Goal: Task Accomplishment & Management: Manage account settings

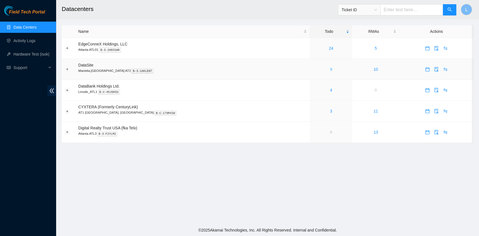
click at [330, 68] on link "9" at bounding box center [331, 69] width 2 height 4
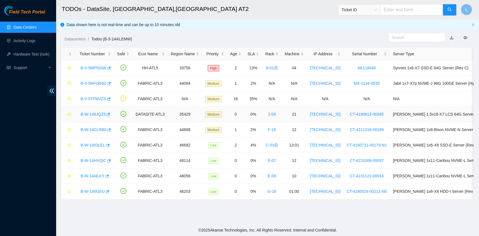
click at [99, 114] on link "B-W-149JQZ5" at bounding box center [93, 114] width 25 height 4
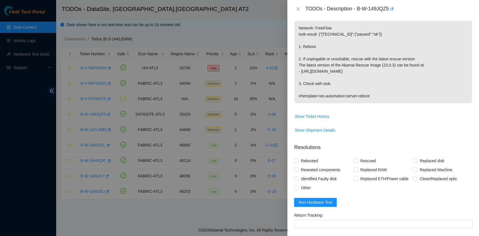
scroll to position [112, 0]
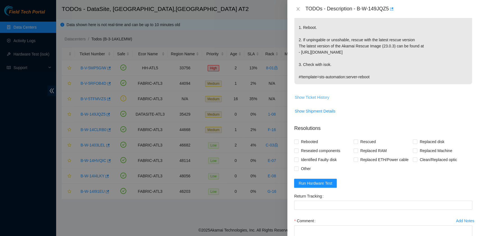
click at [325, 97] on span "Show Ticket History" at bounding box center [312, 97] width 35 height 6
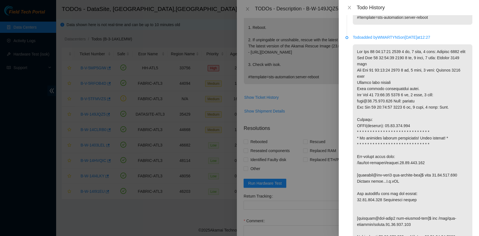
scroll to position [0, 0]
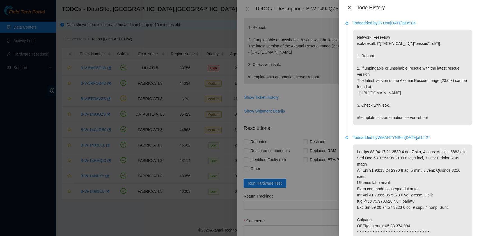
click at [349, 8] on icon "close" at bounding box center [349, 7] width 3 height 3
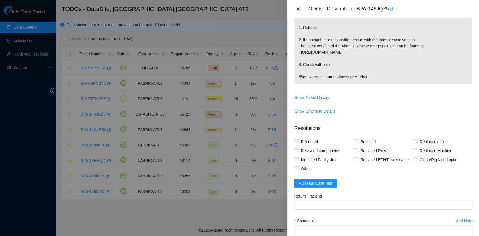
click at [300, 10] on icon "close" at bounding box center [298, 9] width 4 height 4
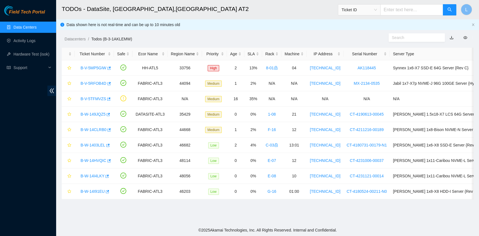
scroll to position [127, 0]
click at [265, 54] on div "Rack" at bounding box center [271, 54] width 13 height 6
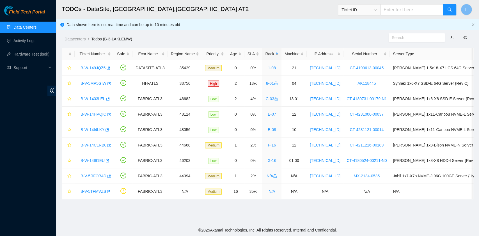
click at [265, 54] on div "Rack" at bounding box center [271, 54] width 13 height 6
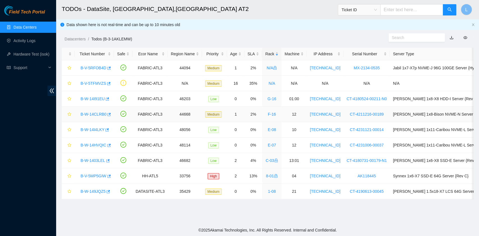
click at [96, 114] on link "B-W-14CLRB0" at bounding box center [94, 114] width 26 height 4
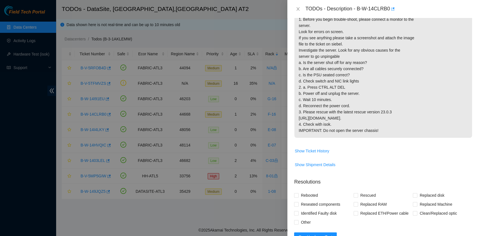
scroll to position [150, 0]
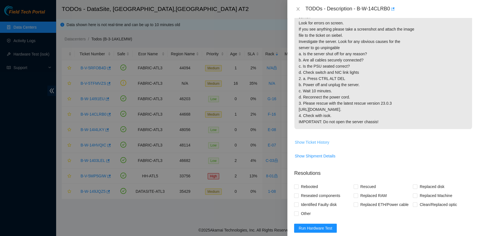
click at [324, 145] on span "Show Ticket History" at bounding box center [312, 142] width 35 height 6
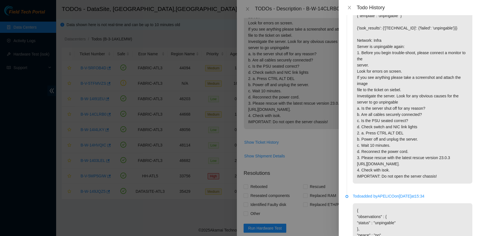
scroll to position [0, 0]
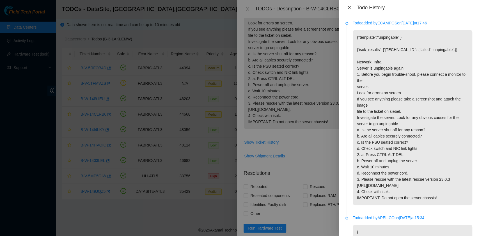
click at [349, 6] on icon "close" at bounding box center [349, 7] width 4 height 4
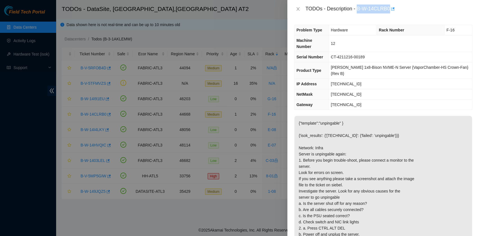
drag, startPoint x: 358, startPoint y: 9, endPoint x: 389, endPoint y: 8, distance: 31.2
click at [389, 8] on div "TODOs - Description - B-W-14CLRB0" at bounding box center [388, 8] width 167 height 9
copy div "B-W-14CLRB0"
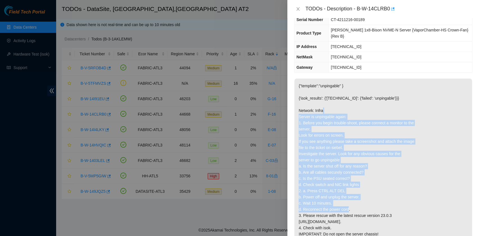
drag, startPoint x: 299, startPoint y: 103, endPoint x: 395, endPoint y: 195, distance: 133.2
click at [395, 195] on p "{"template":"unpingable" } {'isok_results': {'184.27.216.79': {'failed': 'unpin…" at bounding box center [383, 160] width 178 height 163
copy p "Server is unpingable again: 1. Before you begin trouble-shoot, please connect a…"
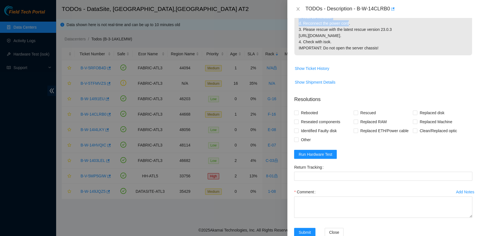
scroll to position [243, 0]
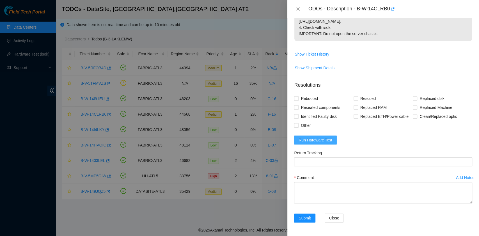
click at [312, 139] on span "Run Hardware Test" at bounding box center [316, 140] width 34 height 6
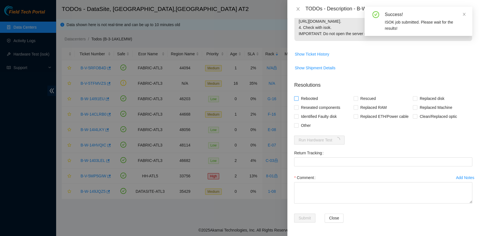
click at [313, 99] on span "Rebooted" at bounding box center [310, 98] width 22 height 9
click at [298, 99] on input "Rebooted" at bounding box center [296, 98] width 4 height 4
checkbox input "true"
click at [307, 124] on span "Other" at bounding box center [306, 125] width 14 height 9
click at [298, 124] on input "Other" at bounding box center [296, 125] width 4 height 4
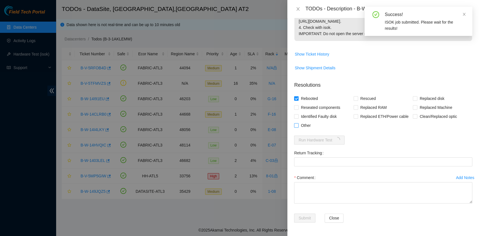
checkbox input "true"
click at [358, 100] on span "Rescued" at bounding box center [368, 98] width 20 height 9
click at [357, 100] on input "Rescued" at bounding box center [356, 98] width 4 height 4
checkbox input "true"
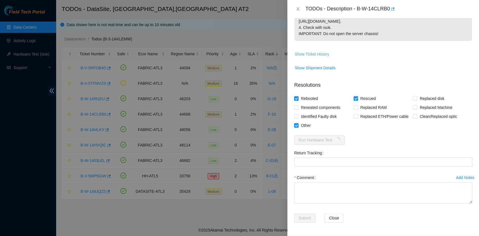
click at [318, 54] on span "Show Ticket History" at bounding box center [312, 54] width 35 height 6
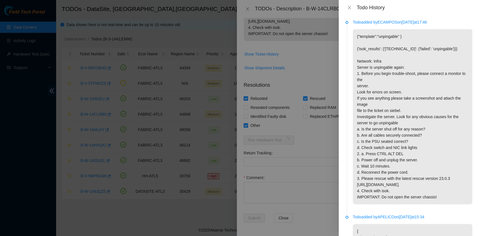
scroll to position [0, 0]
click at [350, 8] on icon "close" at bounding box center [349, 7] width 3 height 3
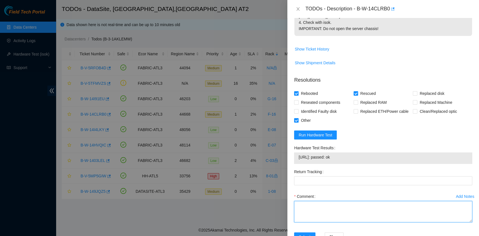
click at [355, 219] on textarea "Comment" at bounding box center [383, 211] width 178 height 21
paste textarea "B-W-14CLRB0 rack# F-16 machine# 12 The screen is blank when connected to the mo…"
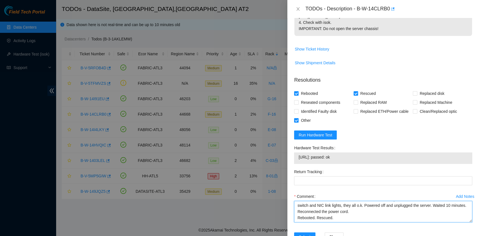
scroll to position [23, 0]
drag, startPoint x: 349, startPoint y: 165, endPoint x: 297, endPoint y: 163, distance: 51.4
click at [297, 163] on div "184.27.216.79: passed: ok" at bounding box center [383, 158] width 178 height 12
copy tbody "184.27.216.79: passed: ok"
click at [315, 222] on textarea "B-W-14CLRB0 rack# F-16 machine# 12 The screen is blank when connected to the mo…" at bounding box center [383, 211] width 178 height 21
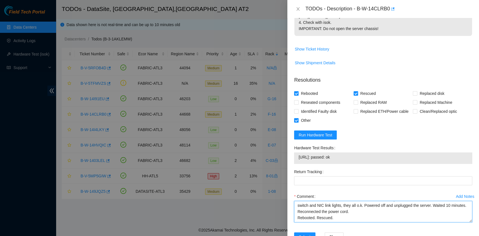
paste textarea "184.27.216.79: passed: ok"
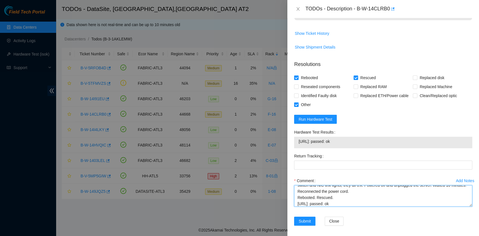
scroll to position [267, 0]
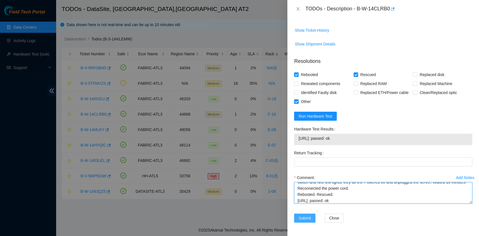
type textarea "B-W-14CLRB0 rack# F-16 machine# 12 The screen is blank when connected to the mo…"
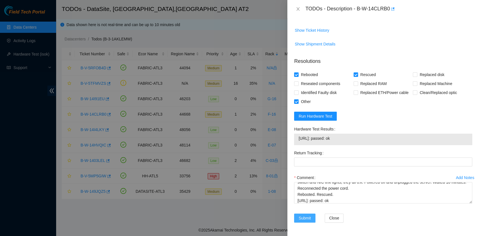
click at [306, 219] on span "Submit" at bounding box center [305, 218] width 12 height 6
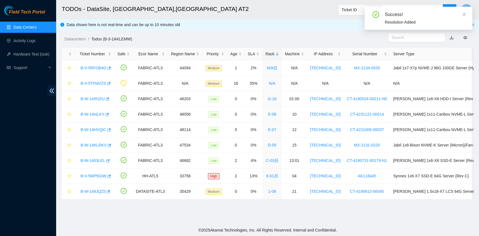
scroll to position [142, 0]
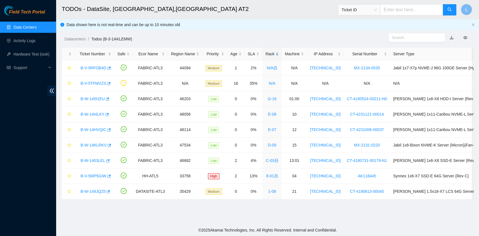
click at [265, 53] on div "Rack" at bounding box center [271, 54] width 13 height 6
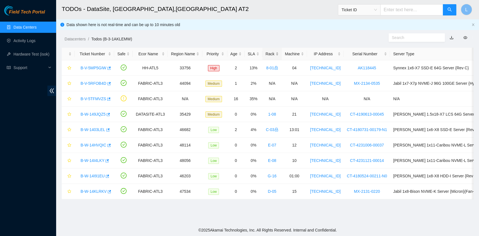
click at [265, 53] on div "Rack" at bounding box center [271, 54] width 13 height 6
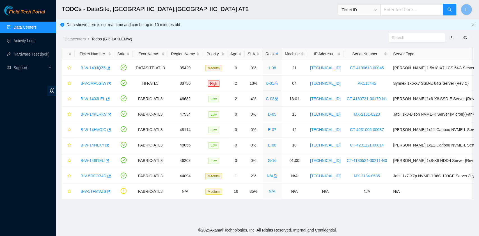
click at [265, 53] on div "Rack" at bounding box center [271, 54] width 13 height 6
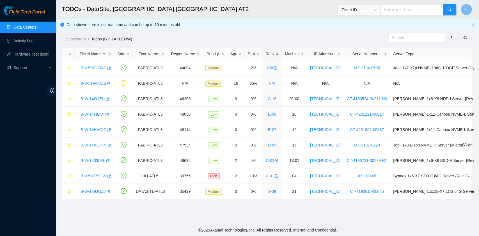
click at [265, 53] on div "Rack" at bounding box center [271, 54] width 13 height 6
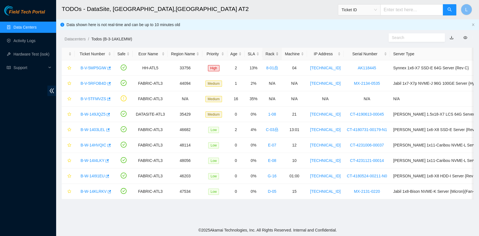
click at [265, 53] on div "Rack" at bounding box center [271, 54] width 13 height 6
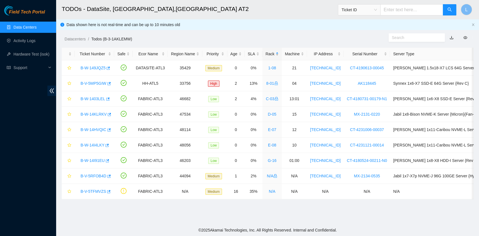
click at [265, 55] on div "Rack" at bounding box center [271, 54] width 13 height 6
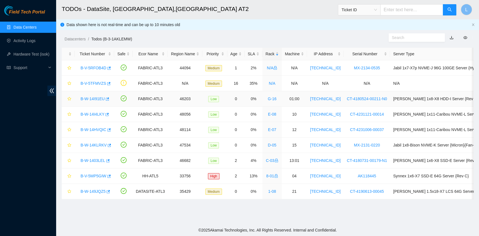
click at [92, 100] on link "B-W-14I91EU" at bounding box center [93, 99] width 24 height 4
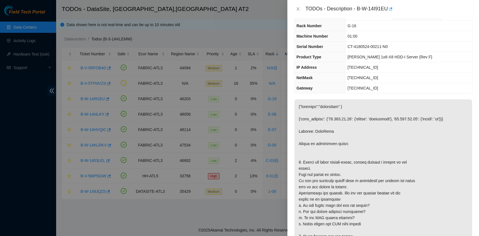
scroll to position [0, 0]
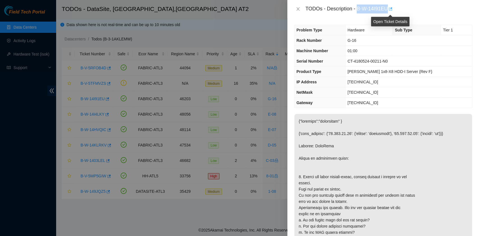
drag, startPoint x: 358, startPoint y: 9, endPoint x: 388, endPoint y: 10, distance: 30.3
click at [388, 10] on div "TODOs - Description - B-W-14I91EU" at bounding box center [388, 8] width 167 height 9
copy div "B-W-14I91EU"
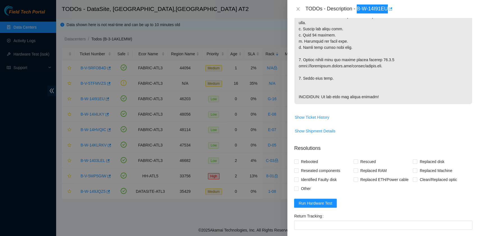
scroll to position [262, 0]
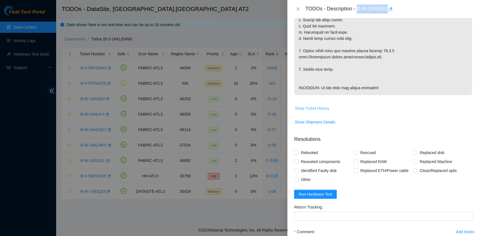
click at [320, 111] on span "Show Ticket History" at bounding box center [312, 108] width 35 height 6
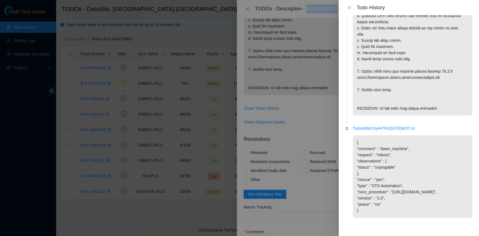
scroll to position [200, 0]
click at [349, 6] on icon "close" at bounding box center [349, 7] width 4 height 4
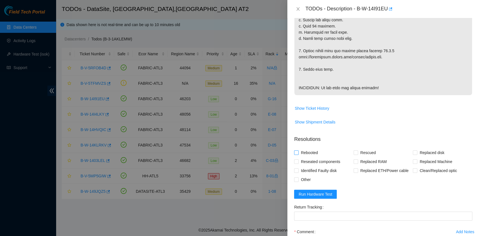
click at [310, 157] on span "Rebooted" at bounding box center [310, 152] width 22 height 9
click at [298, 154] on input "Rebooted" at bounding box center [296, 152] width 4 height 4
checkbox input "true"
click at [318, 166] on span "Reseated components" at bounding box center [321, 161] width 44 height 9
click at [298, 163] on input "Reseated components" at bounding box center [296, 161] width 4 height 4
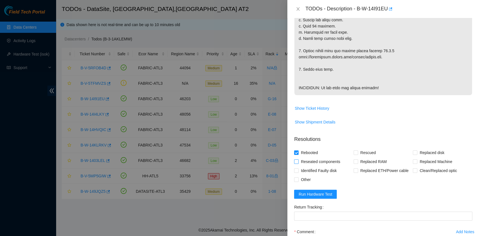
checkbox input "true"
click at [358, 157] on span "Rescued" at bounding box center [368, 152] width 20 height 9
click at [356, 154] on input "Rescued" at bounding box center [356, 152] width 4 height 4
checkbox input "true"
click at [305, 184] on span "Other" at bounding box center [306, 179] width 14 height 9
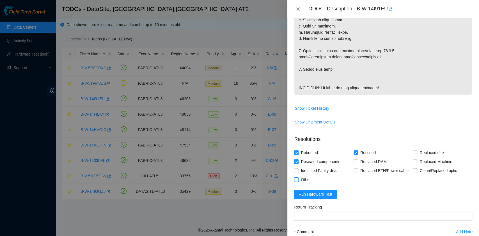
click at [298, 181] on input "Other" at bounding box center [296, 179] width 4 height 4
checkbox input "true"
click at [356, 117] on td "Show Ticket History" at bounding box center [383, 111] width 178 height 14
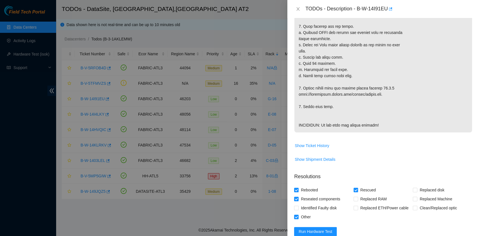
scroll to position [333, 0]
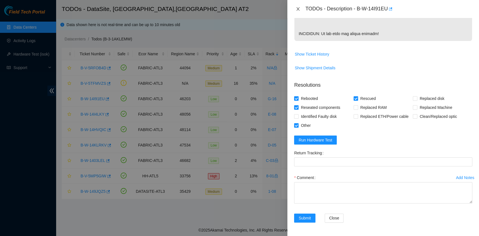
click at [300, 7] on button "Close" at bounding box center [298, 8] width 8 height 5
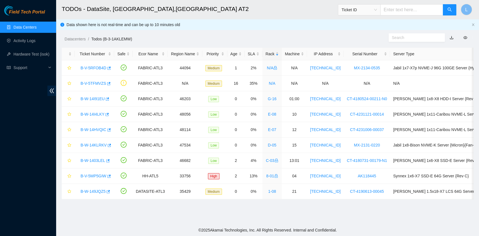
scroll to position [142, 0]
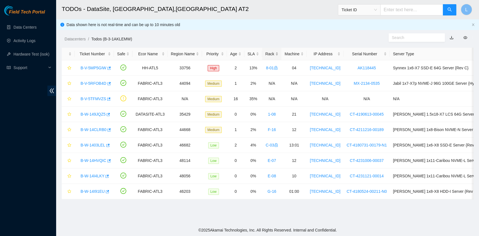
click at [266, 55] on div "Rack" at bounding box center [271, 54] width 13 height 6
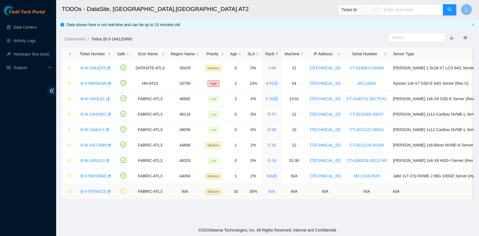
click at [96, 189] on link "B-V-5TFMVZS" at bounding box center [94, 191] width 26 height 4
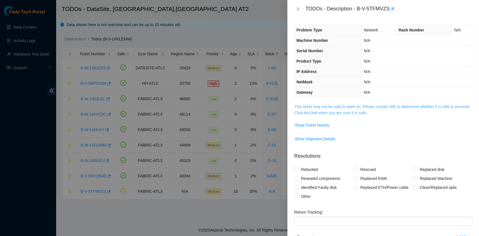
click at [331, 114] on link "This ticket may not be safe to work on. Please contact NIE to determine whether…" at bounding box center [382, 109] width 176 height 11
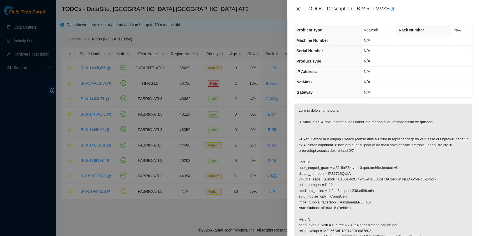
click at [299, 9] on icon "close" at bounding box center [298, 9] width 4 height 4
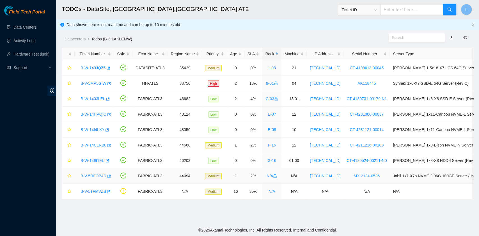
click at [89, 174] on link "B-V-5RFOB4D" at bounding box center [94, 176] width 26 height 4
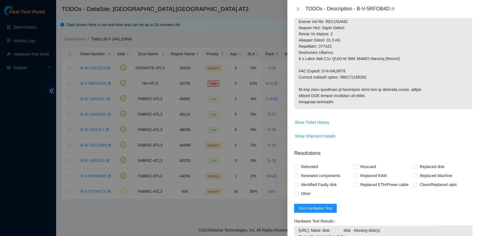
scroll to position [337, 0]
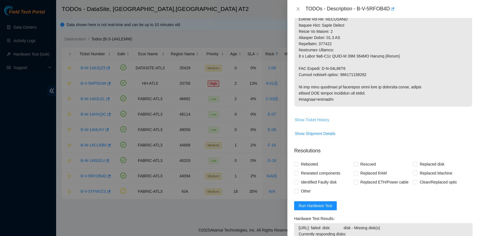
click at [323, 123] on span "Show Ticket History" at bounding box center [312, 120] width 35 height 6
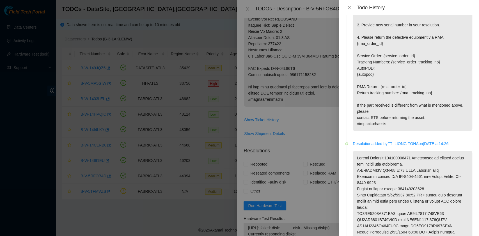
scroll to position [524, 0]
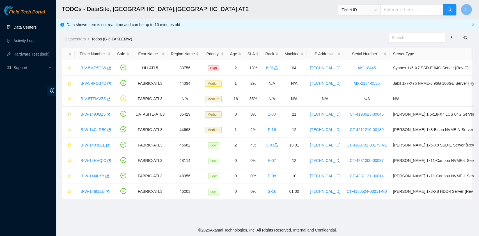
click at [33, 26] on link "Data Centers" at bounding box center [24, 27] width 23 height 4
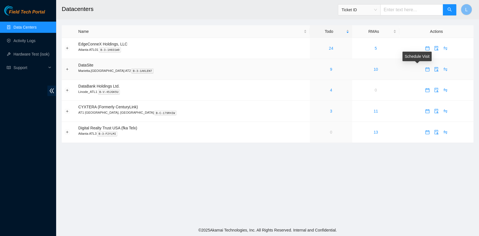
click at [425, 70] on icon "calendar" at bounding box center [427, 69] width 4 height 4
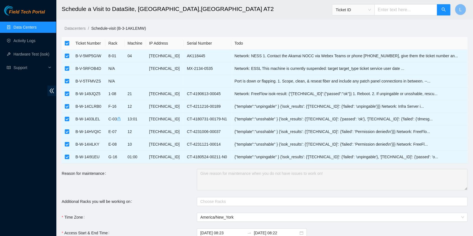
click at [68, 42] on input "checkbox" at bounding box center [67, 43] width 4 height 4
checkbox input "false"
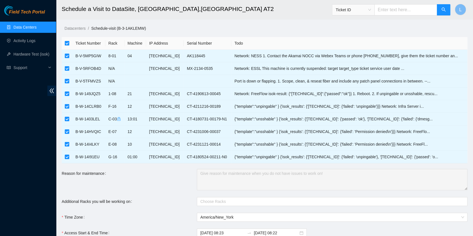
checkbox input "false"
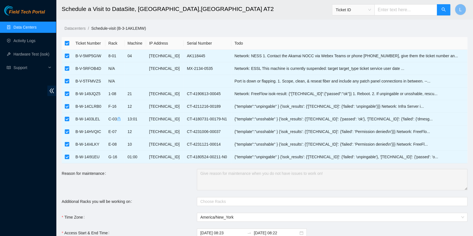
checkbox input "false"
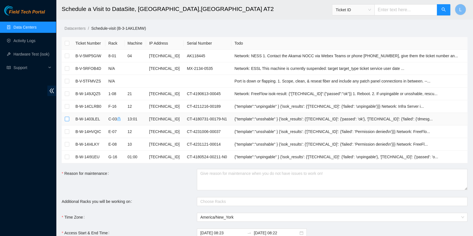
click at [67, 121] on label at bounding box center [67, 119] width 4 height 6
click at [67, 121] on input "checkbox" at bounding box center [67, 119] width 4 height 4
checkbox input "true"
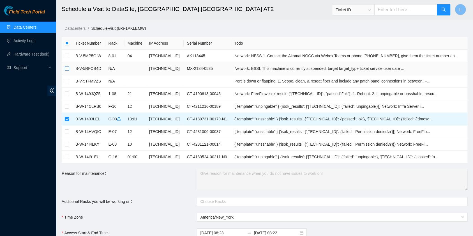
click at [67, 70] on input "checkbox" at bounding box center [67, 68] width 4 height 4
checkbox input "true"
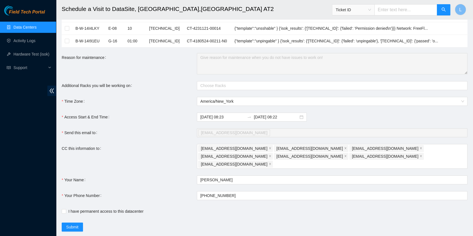
scroll to position [121, 0]
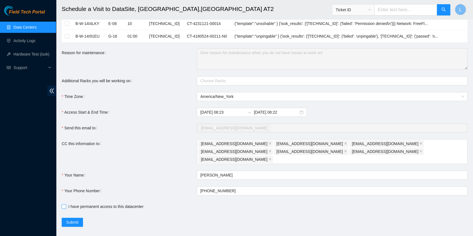
click at [63, 204] on input "I have permanent access to this datacenter" at bounding box center [64, 206] width 4 height 4
checkbox input "true"
click at [74, 219] on span "Submit" at bounding box center [72, 222] width 12 height 6
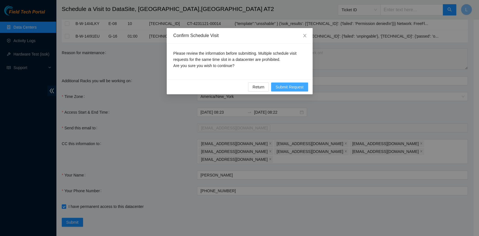
click at [282, 88] on span "Submit Request" at bounding box center [290, 87] width 28 height 6
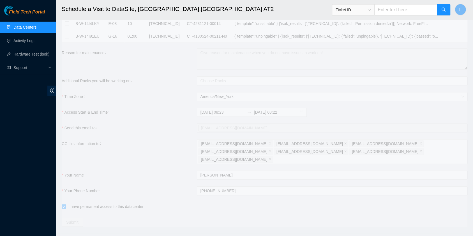
type input "2025-08-28 08:24"
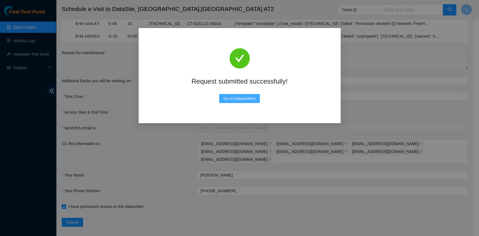
click at [233, 98] on span "Go to Datacenters" at bounding box center [240, 98] width 32 height 6
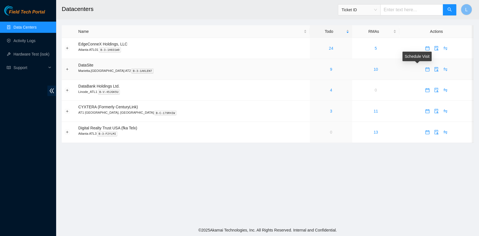
click at [425, 69] on icon "calendar" at bounding box center [427, 69] width 4 height 4
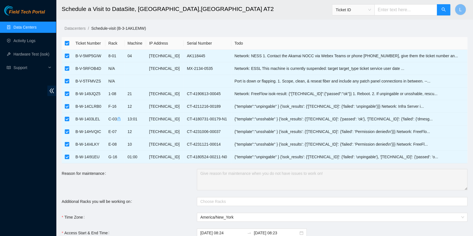
click at [68, 47] on th at bounding box center [67, 43] width 11 height 13
click at [67, 44] on input "checkbox" at bounding box center [67, 43] width 4 height 4
checkbox input "false"
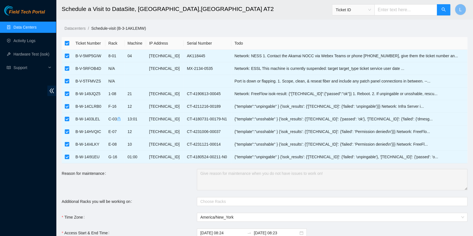
checkbox input "false"
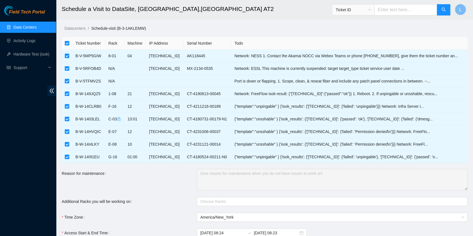
checkbox input "false"
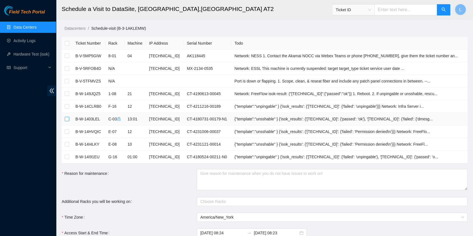
click at [67, 119] on input "checkbox" at bounding box center [67, 119] width 4 height 4
checkbox input "true"
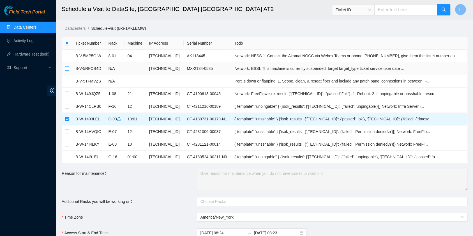
click at [66, 68] on input "checkbox" at bounding box center [67, 68] width 4 height 4
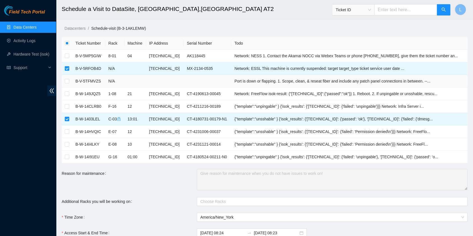
scroll to position [37, 0]
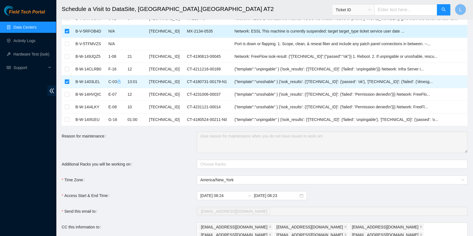
click at [67, 33] on label at bounding box center [67, 31] width 4 height 6
click at [67, 33] on input "checkbox" at bounding box center [67, 31] width 4 height 4
checkbox input "false"
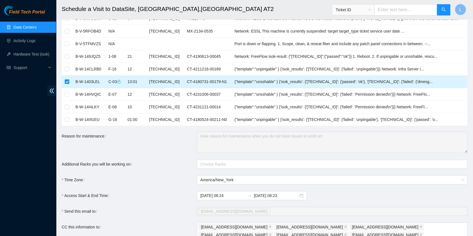
click at [68, 81] on input "checkbox" at bounding box center [67, 81] width 4 height 4
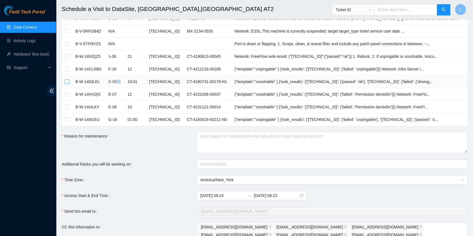
click at [68, 82] on input "checkbox" at bounding box center [67, 81] width 4 height 4
checkbox input "true"
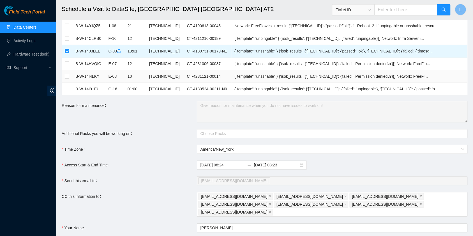
scroll to position [75, 0]
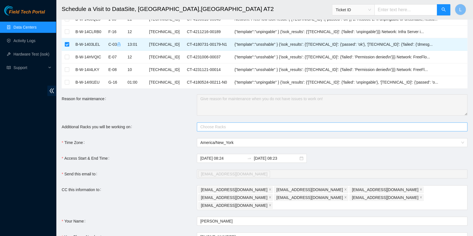
click at [207, 125] on div at bounding box center [329, 126] width 262 height 7
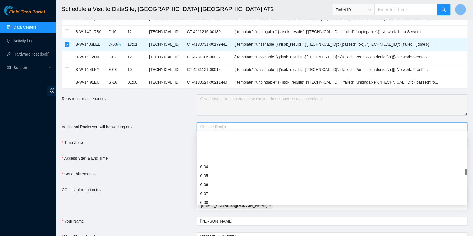
scroll to position [1422, 0]
click at [150, 111] on div "Reason for maintenance" at bounding box center [129, 104] width 135 height 21
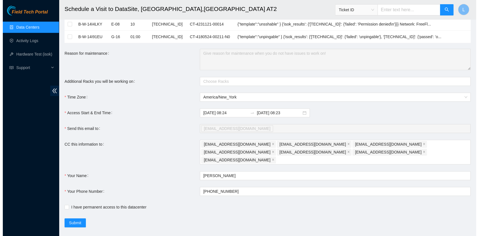
scroll to position [121, 0]
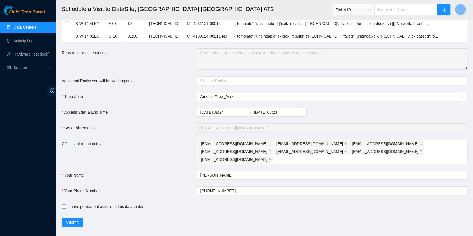
click at [63, 204] on input "I have permanent access to this datacenter" at bounding box center [64, 206] width 4 height 4
checkbox input "true"
click at [81, 218] on button "Submit" at bounding box center [72, 222] width 21 height 9
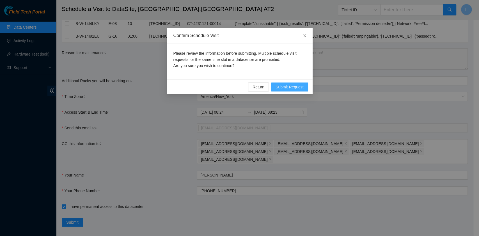
click at [291, 85] on span "Submit Request" at bounding box center [290, 87] width 28 height 6
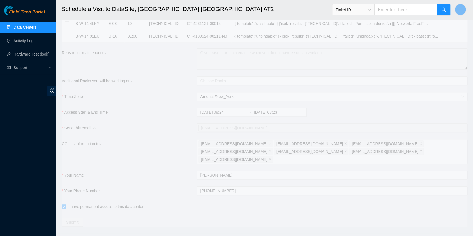
type input "2025-08-28 08:26"
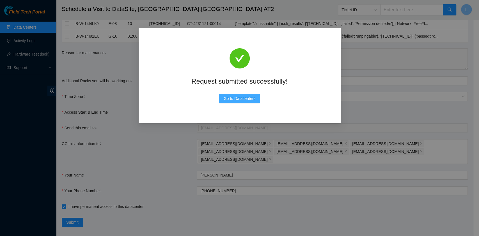
click at [235, 99] on span "Go to Datacenters" at bounding box center [240, 98] width 32 height 6
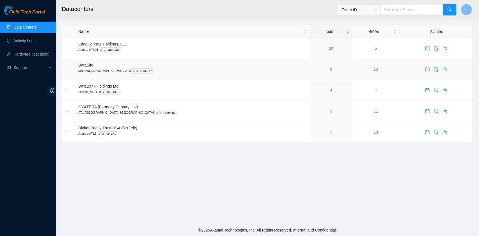
click at [330, 70] on link "9" at bounding box center [331, 69] width 2 height 4
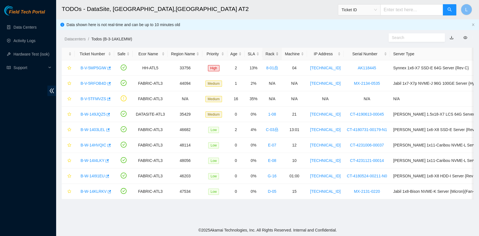
click at [265, 54] on div "Rack" at bounding box center [271, 54] width 13 height 6
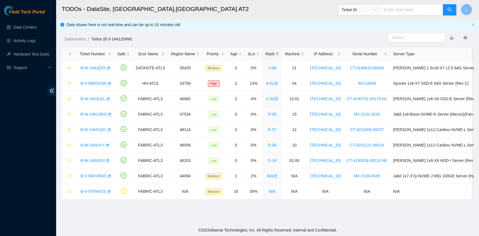
click at [265, 54] on div "Rack" at bounding box center [271, 54] width 13 height 6
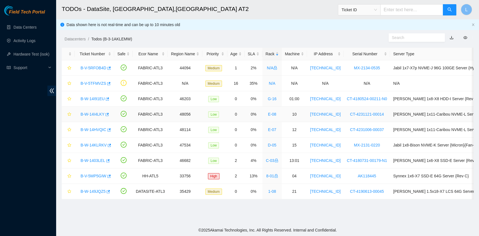
click at [99, 113] on link "B-W-14I4LKY" at bounding box center [93, 114] width 24 height 4
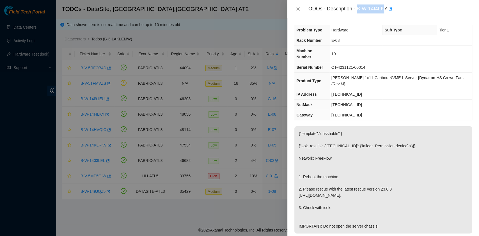
drag, startPoint x: 357, startPoint y: 9, endPoint x: 385, endPoint y: 9, distance: 28.1
click at [385, 9] on div "TODOs - Description - B-W-14I4LKY" at bounding box center [388, 8] width 167 height 9
click at [299, 11] on icon "close" at bounding box center [298, 9] width 4 height 4
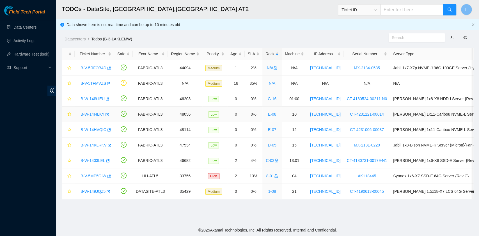
click at [102, 114] on link "B-W-14I4LKY" at bounding box center [93, 114] width 24 height 4
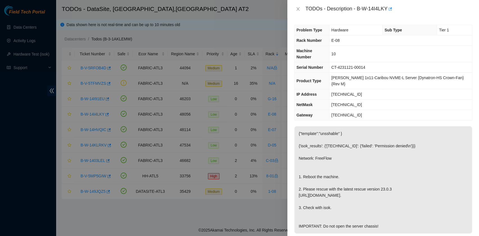
click at [355, 75] on span "[PERSON_NAME] 1x11-Caribou NVME-L Server {Dynatron-HS Crown-Fan}{Rev M}" at bounding box center [397, 80] width 132 height 11
drag, startPoint x: 357, startPoint y: 9, endPoint x: 386, endPoint y: 11, distance: 29.2
click at [386, 11] on div "TODOs - Description - B-W-14I4LKY" at bounding box center [388, 8] width 167 height 9
copy div "B-W-14I4LKY"
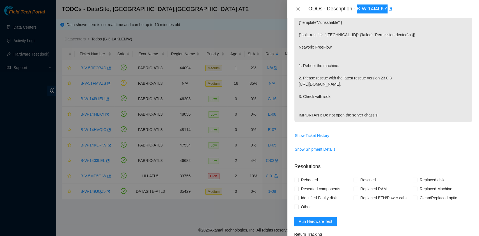
scroll to position [112, 0]
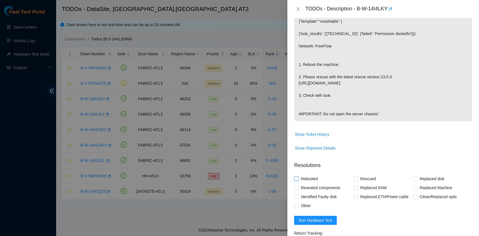
click at [312, 177] on span "Rebooted" at bounding box center [310, 178] width 22 height 9
click at [298, 177] on input "Rebooted" at bounding box center [296, 179] width 4 height 4
checkbox input "true"
click at [358, 179] on span "Rescued" at bounding box center [368, 178] width 20 height 9
click at [358, 179] on input "Rescued" at bounding box center [356, 179] width 4 height 4
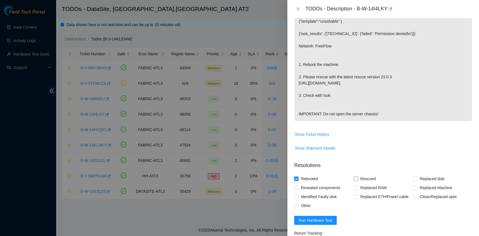
checkbox input "true"
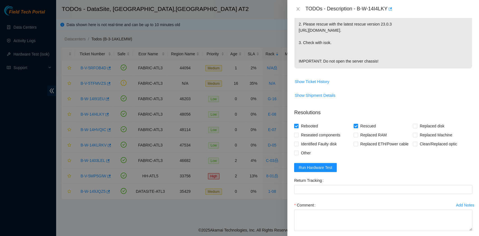
scroll to position [187, 0]
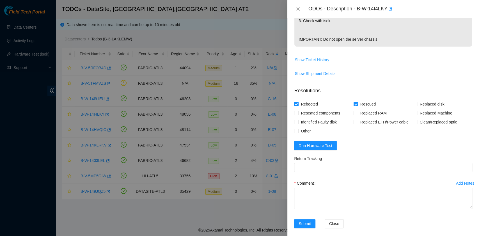
click at [312, 55] on button "Show Ticket History" at bounding box center [311, 59] width 35 height 9
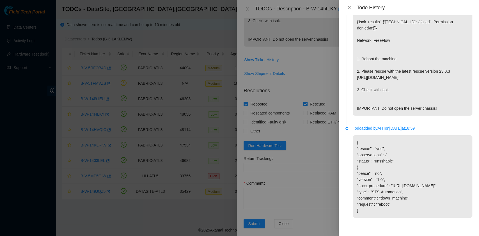
scroll to position [46, 0]
click at [348, 8] on icon "close" at bounding box center [349, 7] width 4 height 4
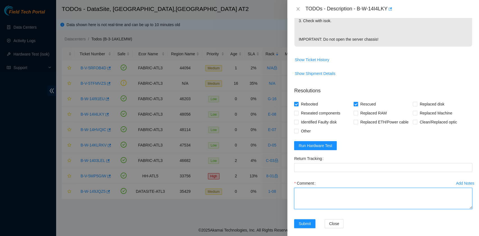
click at [324, 202] on textarea "Comment" at bounding box center [383, 198] width 178 height 21
paste textarea "B-W-14I4LKY rack# E-08 machine# 10 Rebooted. Rescued."
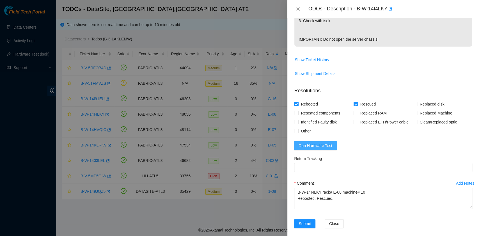
click at [328, 146] on span "Run Hardware Test" at bounding box center [316, 146] width 34 height 6
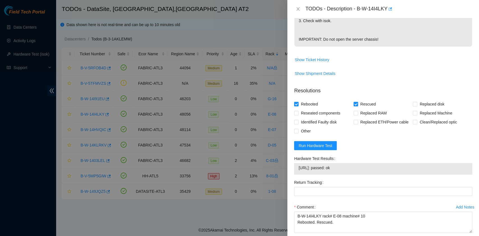
drag, startPoint x: 348, startPoint y: 168, endPoint x: 296, endPoint y: 166, distance: 51.6
click at [296, 166] on div "184.27.176.237: passed: ok" at bounding box center [383, 169] width 178 height 12
copy tbody "184.27.176.237: passed: ok"
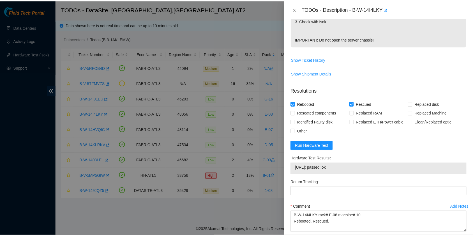
scroll to position [215, 0]
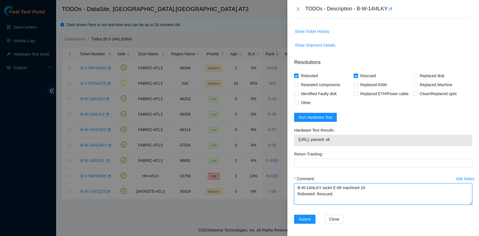
click at [310, 199] on textarea "B-W-14I4LKY rack# E-08 machine# 10 Rebooted. Rescued." at bounding box center [383, 193] width 178 height 21
paste textarea "184.27.176.237: passed: ok"
type textarea "B-W-14I4LKY rack# E-08 machine# 10 Rebooted. Rescued. 184.27.176.237: passed: ok"
click at [301, 217] on span "Submit" at bounding box center [305, 219] width 12 height 6
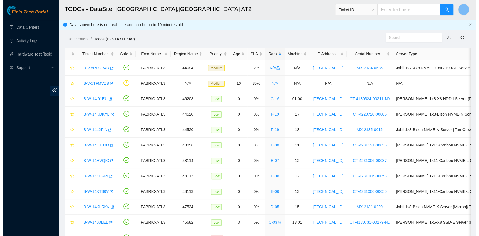
scroll to position [142, 0]
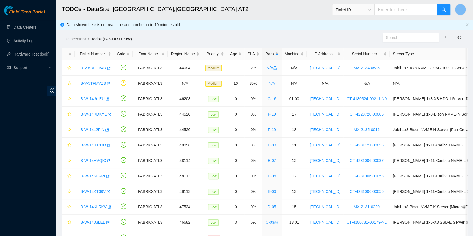
click at [266, 53] on div "Rack" at bounding box center [271, 54] width 13 height 6
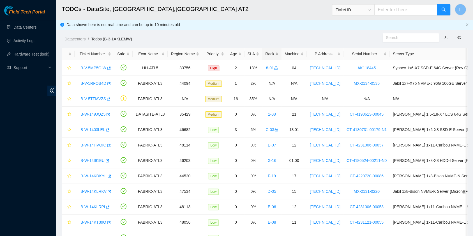
click at [265, 54] on div "Rack" at bounding box center [271, 54] width 13 height 6
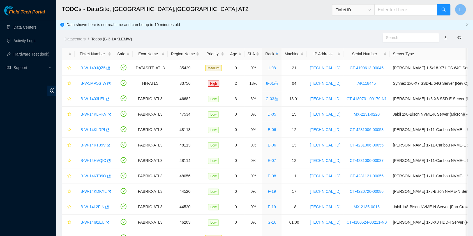
click at [265, 54] on div "Rack" at bounding box center [271, 54] width 13 height 6
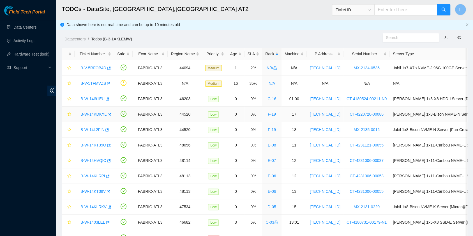
click at [93, 112] on link "B-W-14KDKYL" at bounding box center [94, 114] width 26 height 4
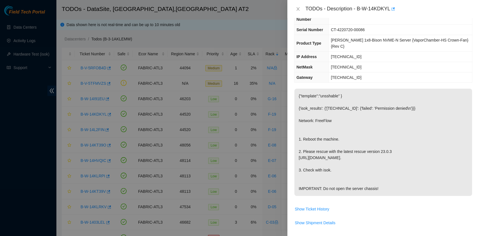
scroll to position [116, 0]
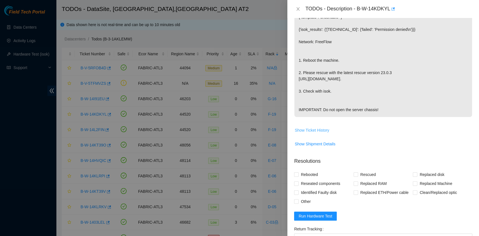
click at [320, 131] on span "Show Ticket History" at bounding box center [312, 130] width 35 height 6
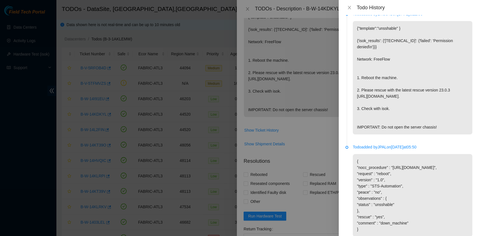
scroll to position [0, 0]
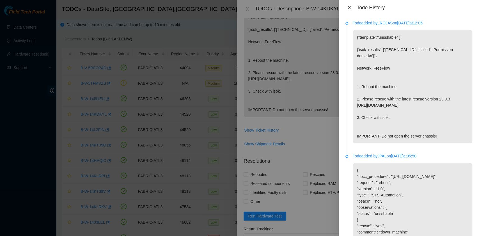
click at [350, 8] on icon "close" at bounding box center [349, 7] width 3 height 3
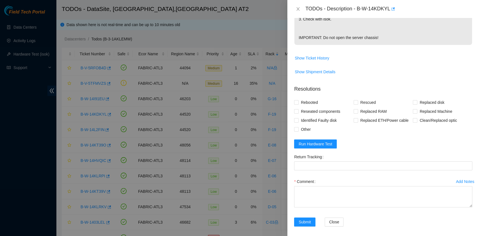
scroll to position [191, 0]
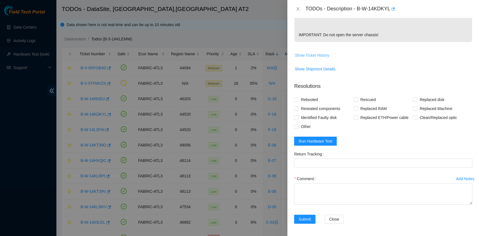
click at [325, 56] on span "Show Ticket History" at bounding box center [312, 55] width 35 height 6
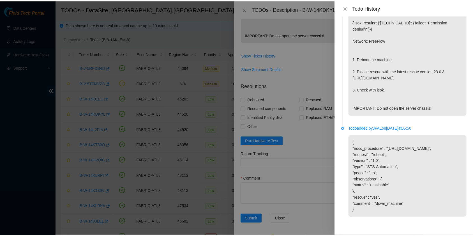
scroll to position [46, 0]
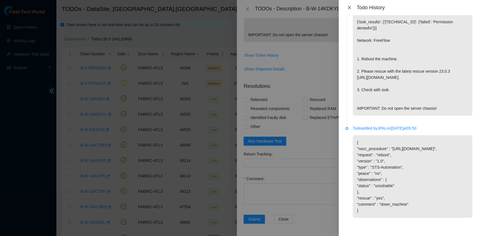
click at [351, 8] on icon "close" at bounding box center [349, 7] width 4 height 4
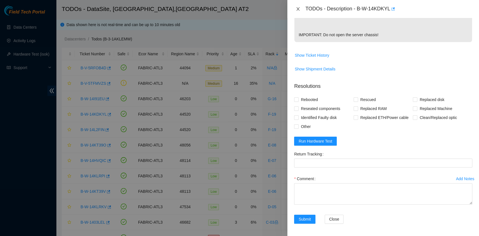
click at [297, 10] on icon "close" at bounding box center [298, 8] width 3 height 3
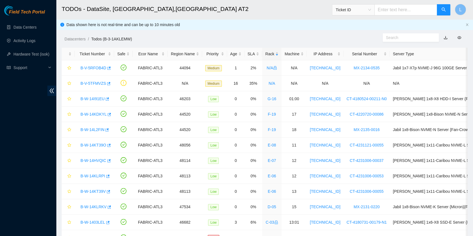
scroll to position [142, 0]
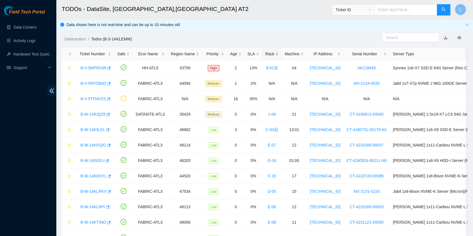
click at [265, 53] on div "Rack" at bounding box center [271, 54] width 13 height 6
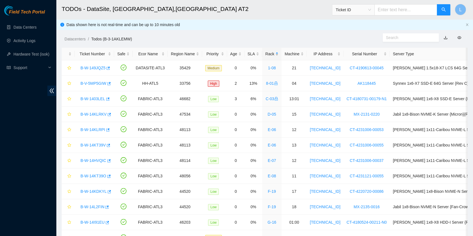
click at [265, 53] on div "Rack" at bounding box center [271, 54] width 13 height 6
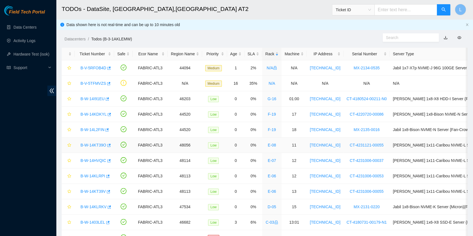
click at [95, 143] on link "B-W-14KT39O" at bounding box center [94, 145] width 26 height 4
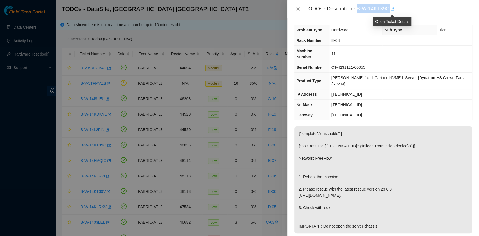
drag, startPoint x: 357, startPoint y: 10, endPoint x: 390, endPoint y: 12, distance: 33.2
click at [390, 12] on div "TODOs - Description - B-W-14KT39O" at bounding box center [388, 8] width 167 height 9
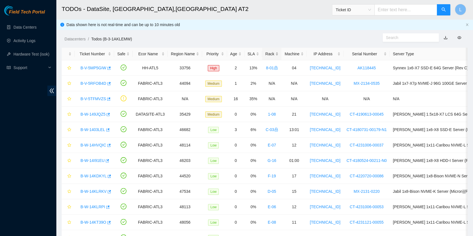
click at [265, 57] on div "Rack" at bounding box center [271, 54] width 13 height 6
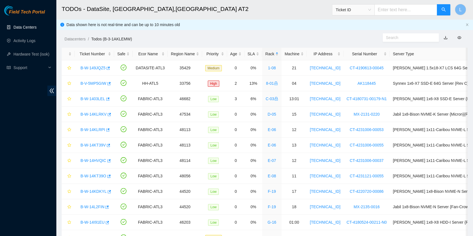
click at [15, 29] on link "Data Centers" at bounding box center [24, 27] width 23 height 4
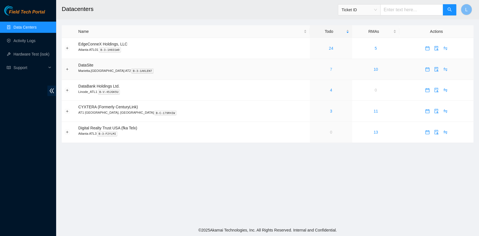
click at [330, 70] on link "7" at bounding box center [331, 69] width 2 height 4
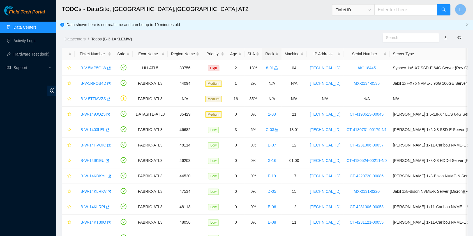
click at [265, 53] on div "Rack" at bounding box center [271, 54] width 13 height 6
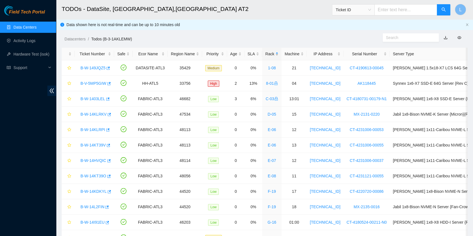
click at [265, 51] on div "Rack" at bounding box center [271, 54] width 13 height 6
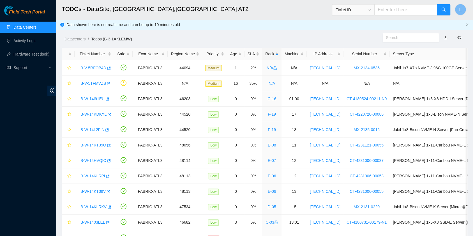
click at [265, 51] on div "Rack" at bounding box center [271, 54] width 13 height 6
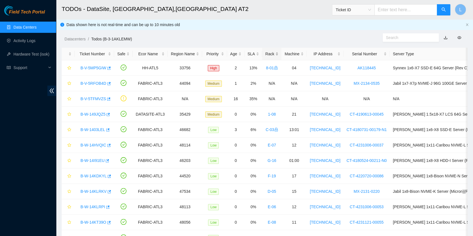
click at [265, 52] on div "Rack" at bounding box center [271, 54] width 13 height 6
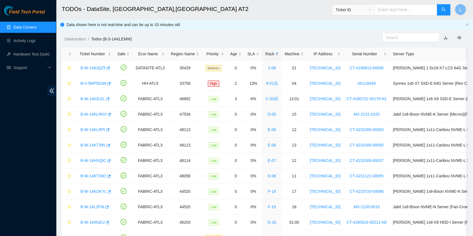
click at [265, 52] on div "Rack" at bounding box center [271, 54] width 13 height 6
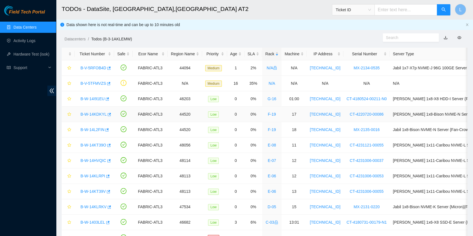
click at [93, 113] on link "B-W-14KDKYL" at bounding box center [94, 114] width 26 height 4
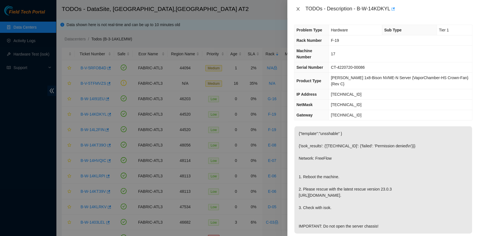
click at [299, 9] on icon "close" at bounding box center [298, 9] width 4 height 4
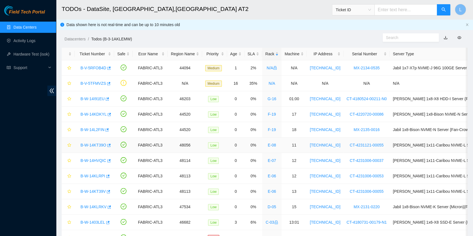
click at [100, 144] on link "B-W-14KT39O" at bounding box center [94, 145] width 26 height 4
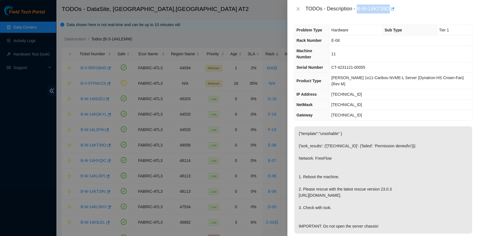
drag, startPoint x: 358, startPoint y: 8, endPoint x: 388, endPoint y: 12, distance: 30.7
click at [388, 12] on div "TODOs - Description - B-W-14KT39O" at bounding box center [388, 8] width 167 height 9
copy div "B-W-14KT39O"
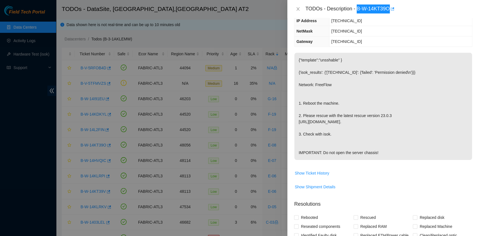
scroll to position [187, 0]
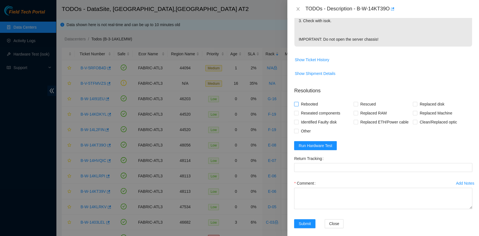
click at [311, 102] on span "Rebooted" at bounding box center [310, 104] width 22 height 9
click at [298, 102] on input "Rebooted" at bounding box center [296, 104] width 4 height 4
checkbox input "true"
click at [358, 102] on span "Rescued" at bounding box center [368, 104] width 20 height 9
click at [356, 102] on input "Rescued" at bounding box center [356, 104] width 4 height 4
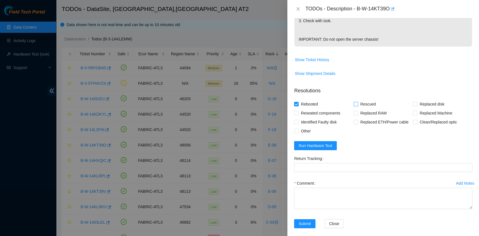
checkbox input "true"
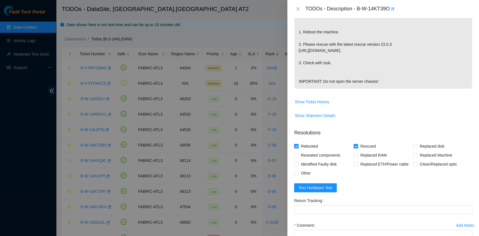
scroll to position [150, 0]
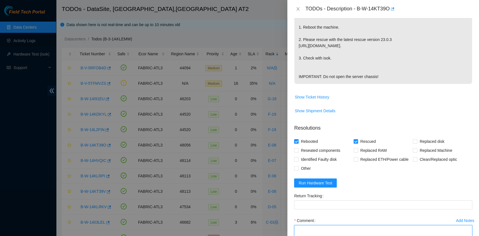
click at [329, 231] on textarea "Comment" at bounding box center [383, 235] width 178 height 21
paste textarea "B-W-14KT39O rack# E-08 machine#11 Rebooted. Rescued."
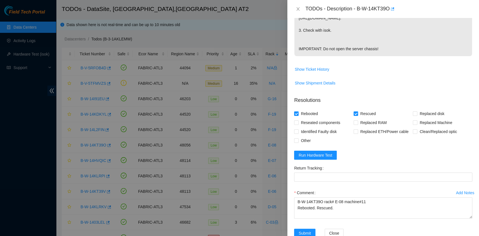
scroll to position [187, 0]
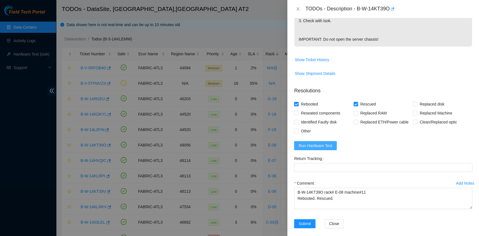
click at [330, 148] on button "Run Hardware Test" at bounding box center [315, 145] width 43 height 9
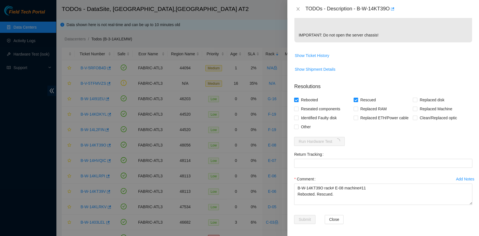
scroll to position [191, 0]
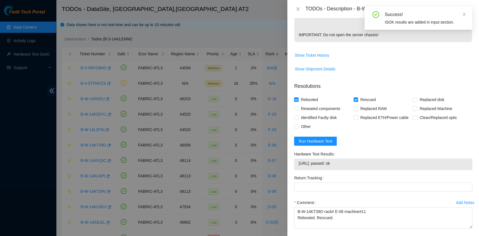
drag, startPoint x: 350, startPoint y: 161, endPoint x: 312, endPoint y: 171, distance: 38.8
click at [312, 171] on div "Hardware Test Results 184.27.176.238: passed: ok" at bounding box center [383, 162] width 183 height 24
copy tbody "184.27.176.238: passed: ok"
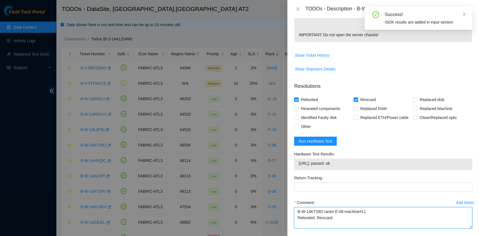
click at [301, 221] on textarea "B-W-14KT39O rack# E-08 machine#11 Rebooted. Rescued." at bounding box center [383, 217] width 178 height 21
paste textarea "184.27.176.238: passed: ok"
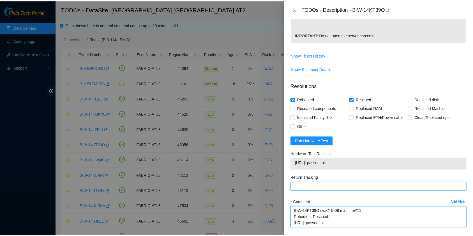
scroll to position [215, 0]
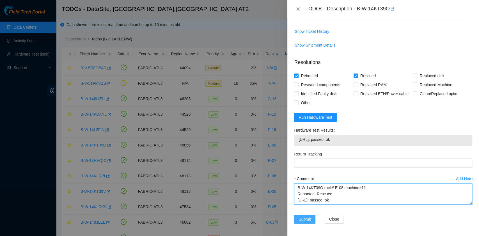
type textarea "B-W-14KT39O rack# E-08 machine#11 Rebooted. Rescued. 184.27.176.238: passed: ok"
click at [304, 216] on span "Submit" at bounding box center [305, 219] width 12 height 6
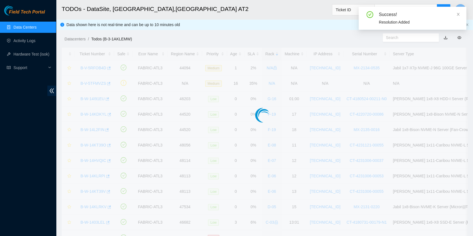
scroll to position [142, 0]
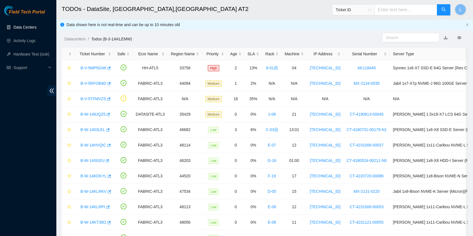
click at [28, 28] on link "Data Centers" at bounding box center [24, 27] width 23 height 4
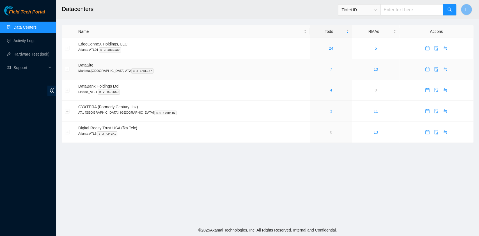
click at [330, 70] on link "7" at bounding box center [331, 69] width 2 height 4
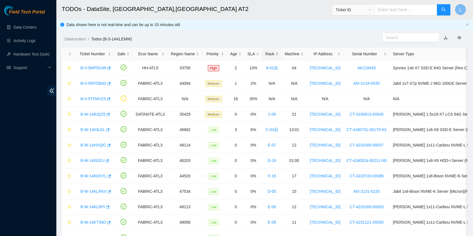
click at [265, 54] on div "Rack" at bounding box center [271, 54] width 13 height 6
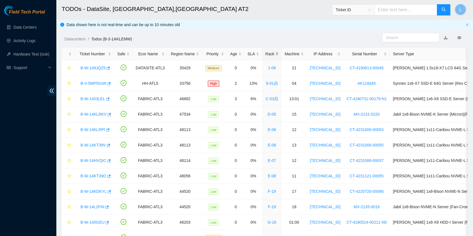
click at [265, 54] on div "Rack" at bounding box center [271, 54] width 13 height 6
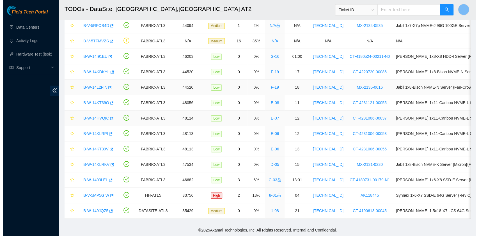
scroll to position [47, 0]
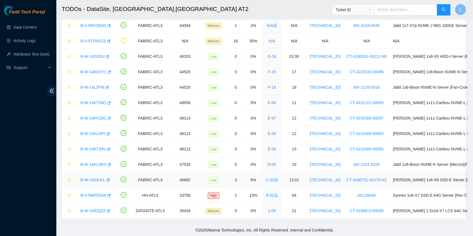
click at [93, 178] on link "B-W-1403LEL" at bounding box center [93, 180] width 25 height 4
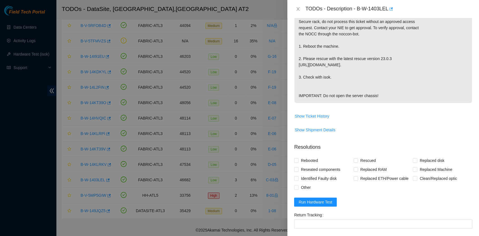
scroll to position [150, 0]
click at [324, 119] on span "Show Ticket History" at bounding box center [312, 116] width 35 height 6
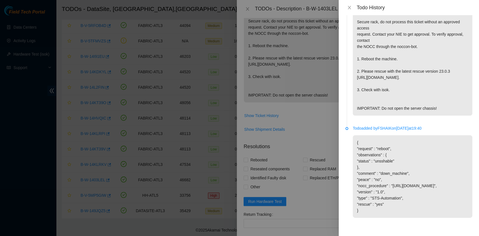
scroll to position [102, 0]
click at [351, 7] on icon "close" at bounding box center [349, 7] width 4 height 4
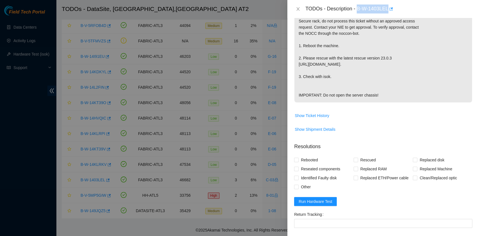
drag, startPoint x: 357, startPoint y: 8, endPoint x: 387, endPoint y: 11, distance: 30.1
click at [387, 11] on div "TODOs - Description - B-W-1403LEL" at bounding box center [388, 8] width 167 height 9
copy div "B-W-1403LEL"
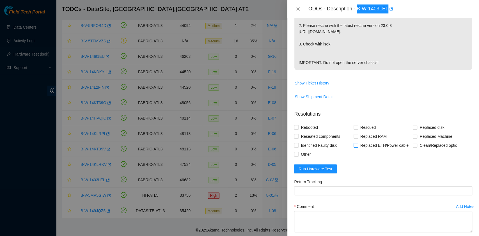
scroll to position [187, 0]
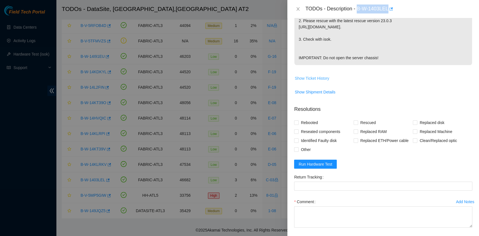
click at [324, 81] on span "Show Ticket History" at bounding box center [312, 78] width 35 height 6
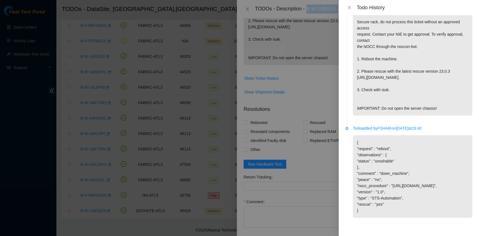
scroll to position [102, 0]
click at [351, 9] on icon "close" at bounding box center [349, 7] width 4 height 4
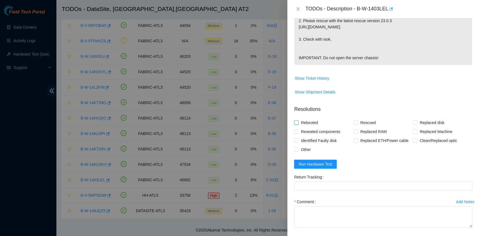
click at [308, 127] on span "Rebooted" at bounding box center [310, 122] width 22 height 9
click at [298, 124] on input "Rebooted" at bounding box center [296, 122] width 4 height 4
checkbox input "true"
click at [354, 124] on input "Rescued" at bounding box center [356, 122] width 4 height 4
checkbox input "true"
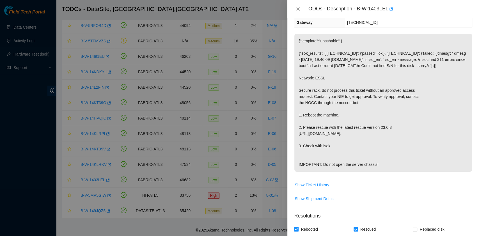
scroll to position [0, 0]
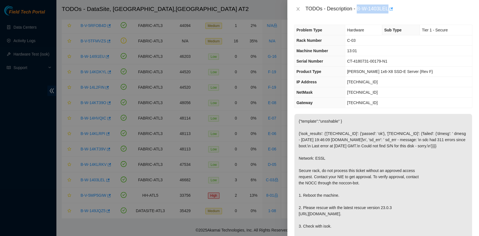
drag, startPoint x: 358, startPoint y: 10, endPoint x: 387, endPoint y: 13, distance: 29.4
click at [387, 13] on div "TODOs - Description - B-W-1403LEL" at bounding box center [388, 8] width 167 height 9
copy div "B-W-1403LEL"
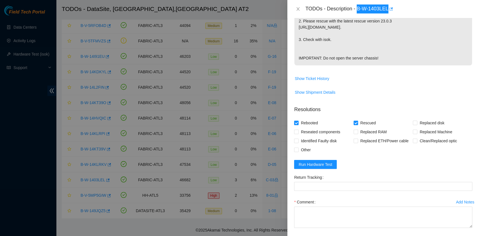
scroll to position [187, 0]
click at [322, 167] on span "Run Hardware Test" at bounding box center [316, 164] width 34 height 6
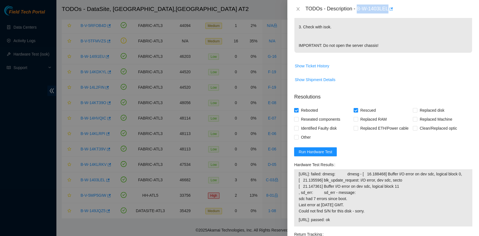
scroll to position [192, 0]
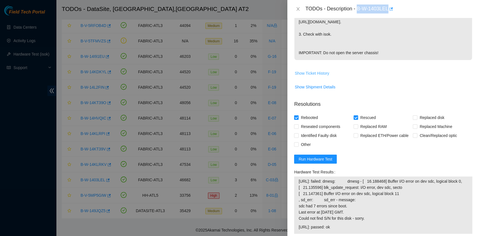
click at [317, 76] on span "Show Ticket History" at bounding box center [312, 73] width 35 height 6
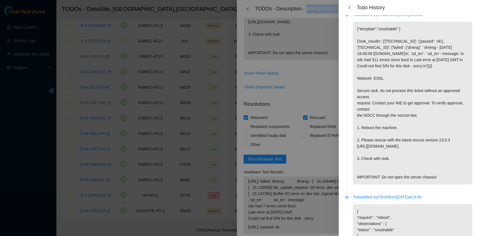
scroll to position [0, 0]
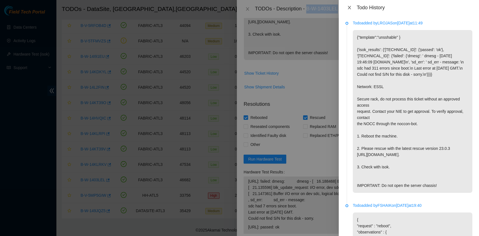
click at [349, 5] on icon "close" at bounding box center [349, 7] width 4 height 4
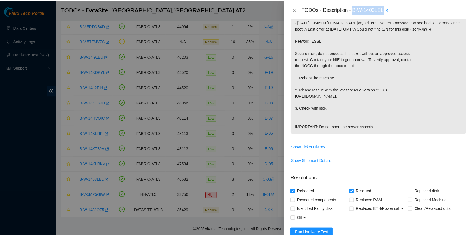
scroll to position [117, 0]
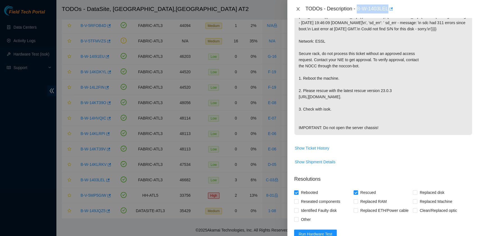
click at [297, 10] on icon "close" at bounding box center [298, 9] width 4 height 4
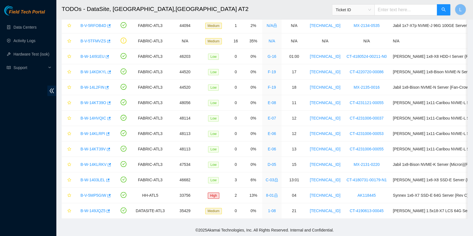
scroll to position [131, 0]
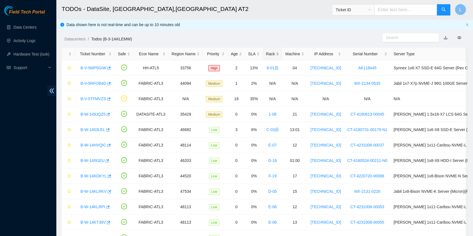
click at [269, 54] on div "Rack" at bounding box center [272, 54] width 13 height 6
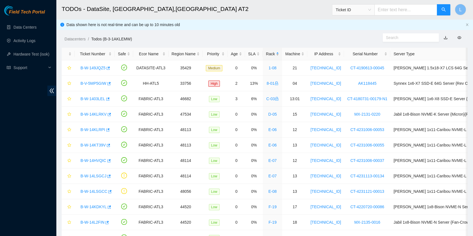
click at [269, 54] on div "Rack" at bounding box center [272, 54] width 13 height 6
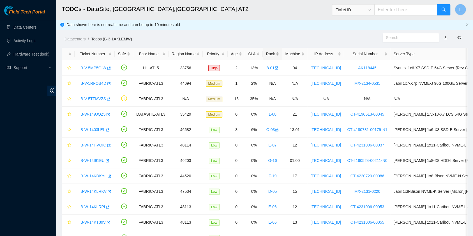
click at [266, 55] on div "Rack" at bounding box center [272, 54] width 13 height 6
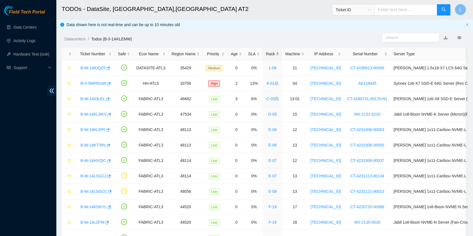
click at [266, 55] on div "Rack" at bounding box center [272, 54] width 13 height 6
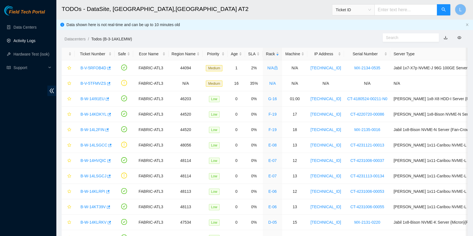
click at [32, 40] on link "Activity Logs" at bounding box center [24, 40] width 22 height 4
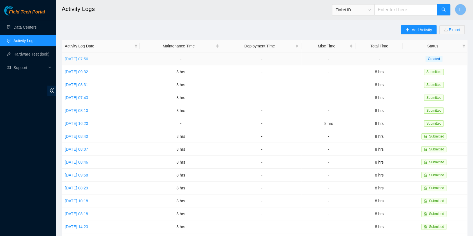
click at [79, 58] on link "[DATE] 07:56" at bounding box center [76, 59] width 23 height 4
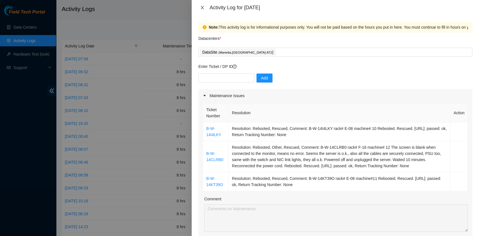
click at [202, 6] on icon "close" at bounding box center [202, 7] width 4 height 4
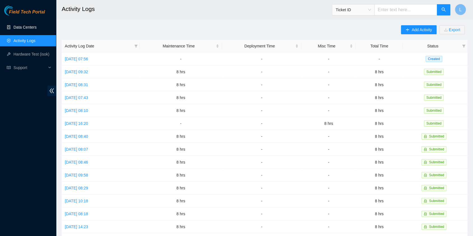
click at [31, 27] on link "Data Centers" at bounding box center [24, 27] width 23 height 4
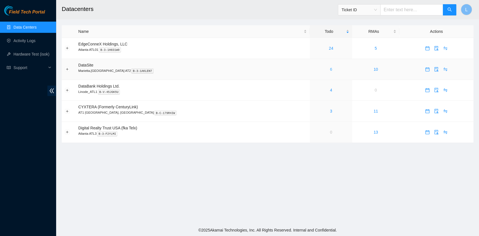
click at [330, 71] on link "6" at bounding box center [331, 69] width 2 height 4
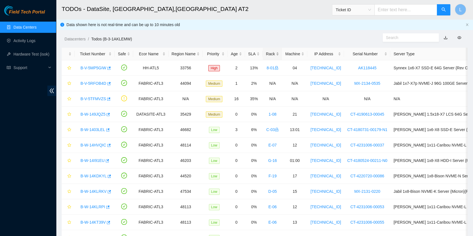
click at [266, 54] on div "Rack" at bounding box center [272, 54] width 13 height 6
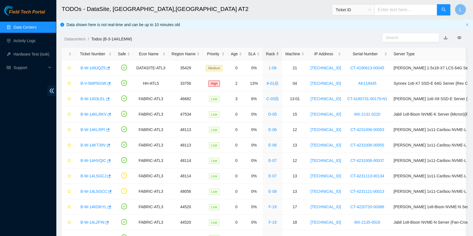
click at [266, 54] on div "Rack" at bounding box center [272, 54] width 13 height 6
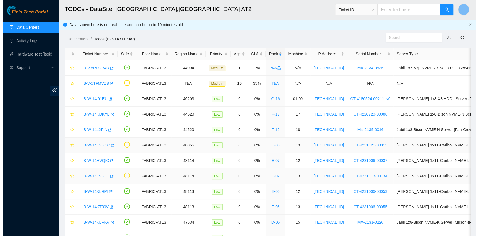
scroll to position [37, 0]
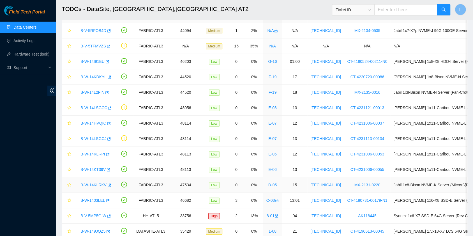
click at [100, 183] on link "B-W-14KLRKV" at bounding box center [94, 185] width 26 height 4
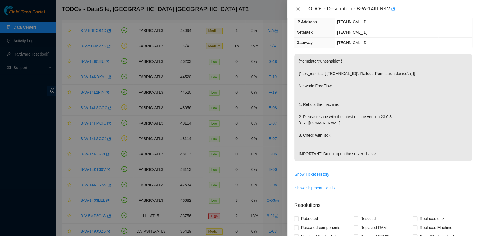
scroll to position [112, 0]
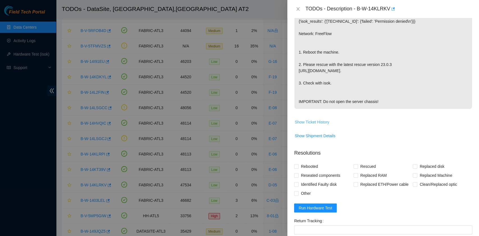
click at [323, 125] on span "Show Ticket History" at bounding box center [312, 122] width 35 height 6
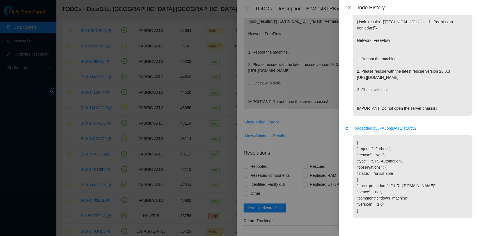
scroll to position [46, 0]
click at [347, 8] on icon "close" at bounding box center [349, 7] width 4 height 4
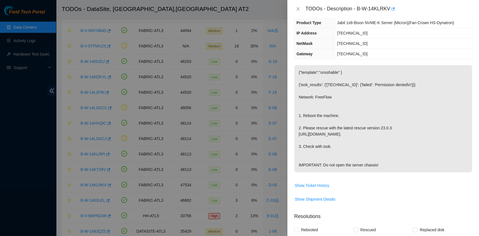
scroll to position [0, 0]
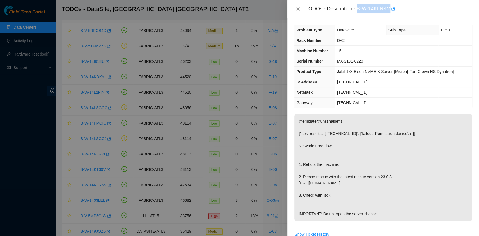
drag, startPoint x: 357, startPoint y: 9, endPoint x: 389, endPoint y: 9, distance: 32.0
click at [389, 9] on div "TODOs - Description - B-W-14KLRKV" at bounding box center [388, 8] width 167 height 9
copy div "B-W-14KLRKV"
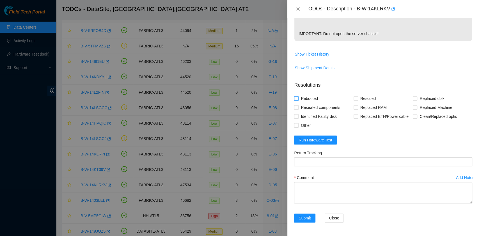
click at [307, 98] on span "Rebooted" at bounding box center [310, 98] width 22 height 9
click at [298, 98] on input "Rebooted" at bounding box center [296, 98] width 4 height 4
checkbox input "true"
click at [358, 100] on span "Rescued" at bounding box center [368, 98] width 20 height 9
click at [358, 100] on input "Rescued" at bounding box center [356, 98] width 4 height 4
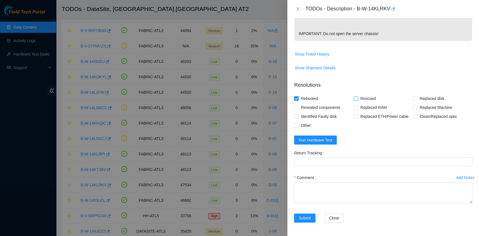
checkbox input "true"
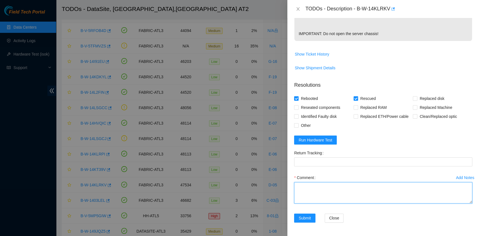
click at [334, 187] on textarea "Comment" at bounding box center [383, 192] width 178 height 21
paste textarea "B-W-14KLRKV rack# D-05 machine# 15 Rebooted. Rescued."
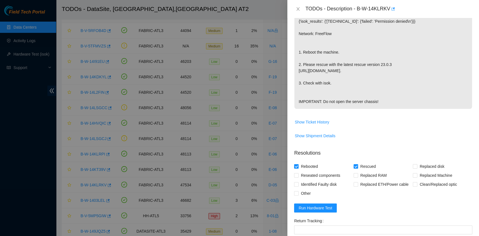
scroll to position [150, 0]
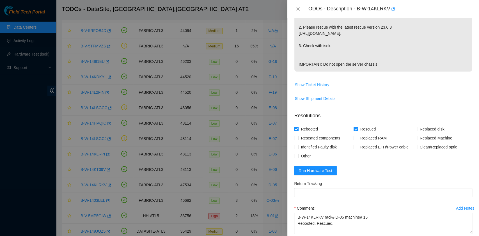
click at [320, 88] on span "Show Ticket History" at bounding box center [312, 85] width 35 height 6
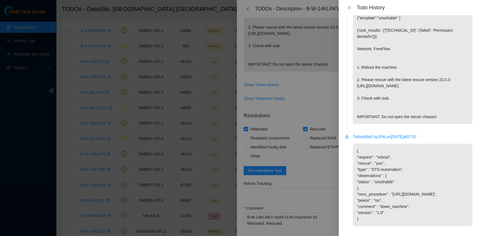
scroll to position [0, 0]
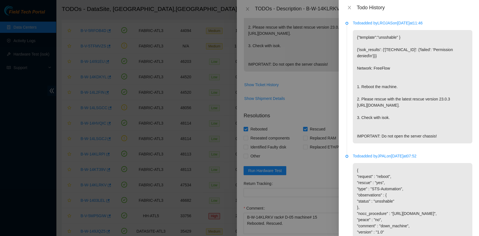
click at [352, 4] on div "Todo History" at bounding box center [409, 7] width 140 height 15
click at [349, 7] on icon "close" at bounding box center [349, 7] width 4 height 4
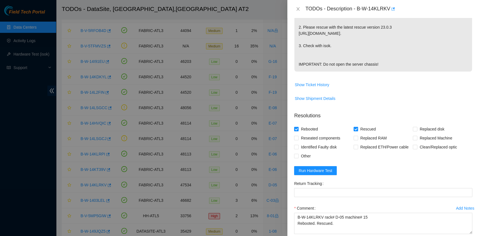
scroll to position [187, 0]
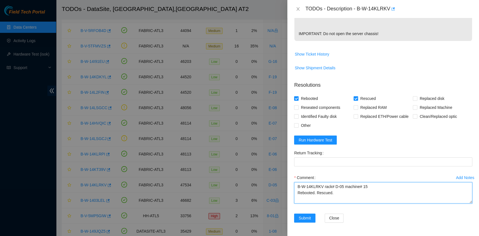
click at [336, 201] on textarea "B-W-14KLRKV rack# D-05 machine# 15 Rebooted. Rescued." at bounding box center [383, 192] width 178 height 21
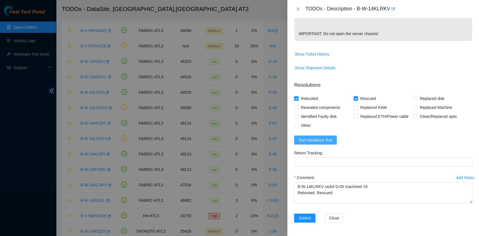
click at [326, 143] on span "Run Hardware Test" at bounding box center [316, 140] width 34 height 6
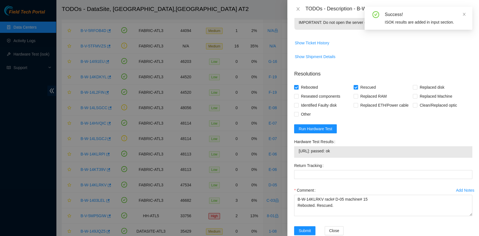
drag, startPoint x: 344, startPoint y: 162, endPoint x: 298, endPoint y: 160, distance: 46.4
click at [298, 158] on div "23.53.10.146: passed: ok" at bounding box center [383, 152] width 178 height 12
copy tbody "23.53.10.146: passed: ok"
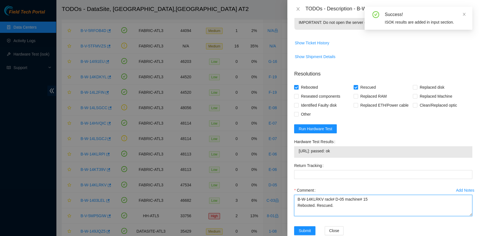
click at [313, 216] on textarea "B-W-14KLRKV rack# D-05 machine# 15 Rebooted. Rescued." at bounding box center [383, 205] width 178 height 21
paste textarea "23.53.10.146: passed: ok"
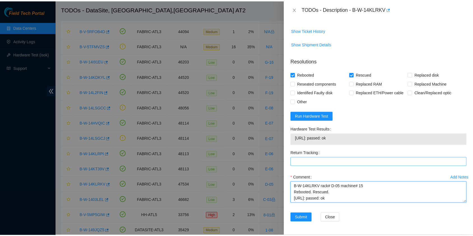
scroll to position [215, 0]
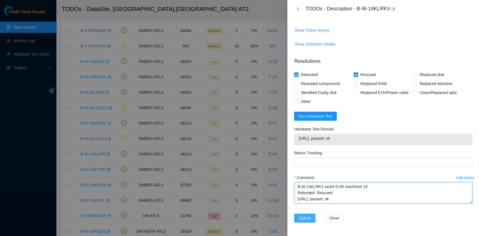
type textarea "B-W-14KLRKV rack# D-05 machine# 15 Rebooted. Rescued. 23.53.10.146: passed: ok"
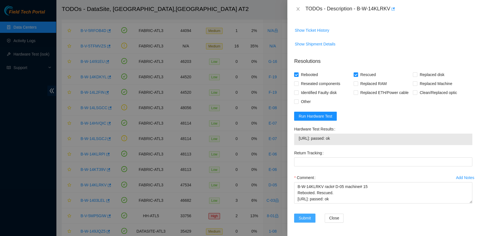
click at [309, 217] on span "Submit" at bounding box center [305, 218] width 12 height 6
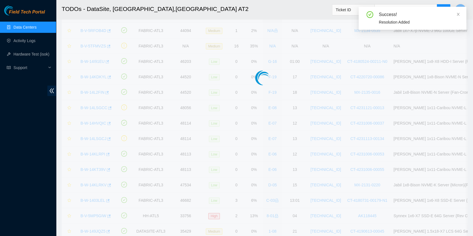
scroll to position [142, 0]
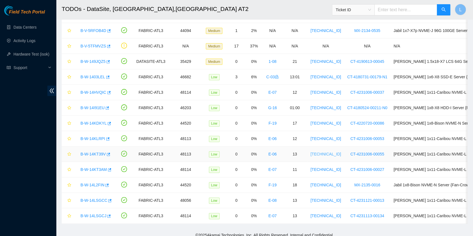
scroll to position [62, 0]
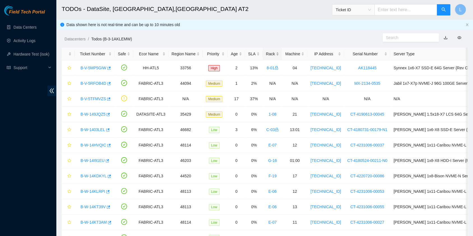
click at [266, 56] on div "Rack" at bounding box center [272, 54] width 13 height 6
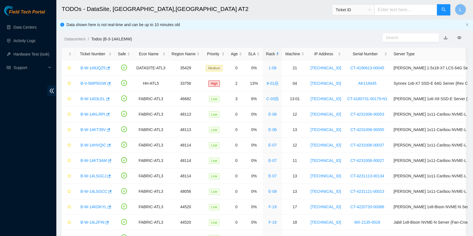
click at [266, 56] on div "Rack" at bounding box center [272, 54] width 13 height 6
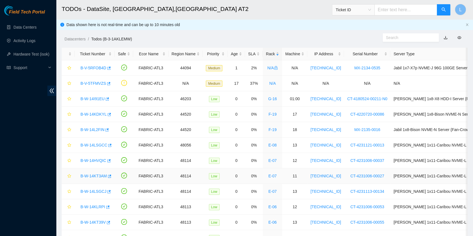
scroll to position [37, 0]
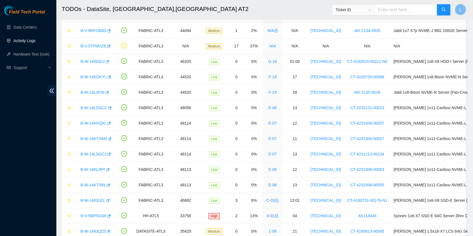
click at [28, 40] on link "Activity Logs" at bounding box center [24, 40] width 22 height 4
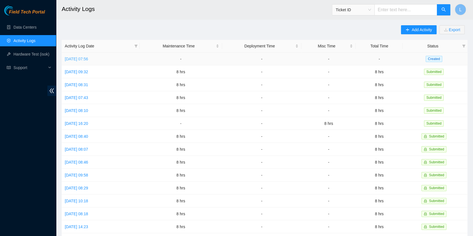
click at [77, 59] on link "[DATE] 07:56" at bounding box center [76, 59] width 23 height 4
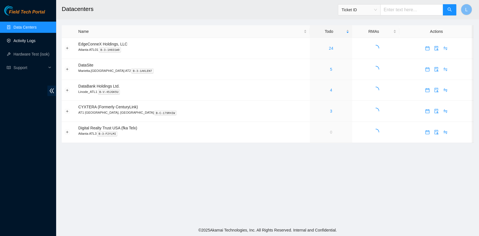
click at [28, 40] on link "Activity Logs" at bounding box center [24, 40] width 22 height 4
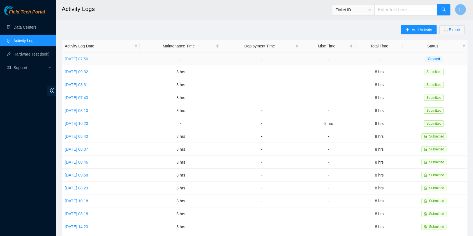
click at [88, 58] on link "[DATE] 07:56" at bounding box center [76, 59] width 23 height 4
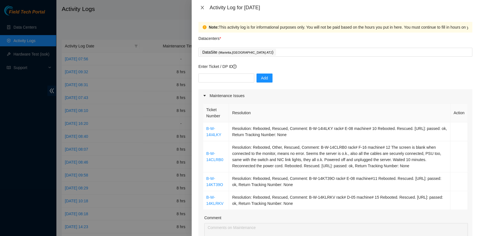
click at [204, 8] on icon "close" at bounding box center [202, 7] width 4 height 4
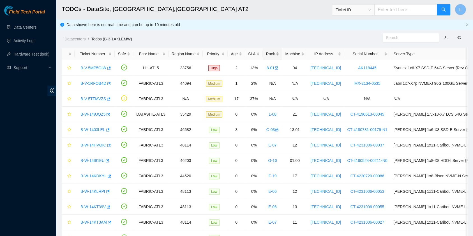
click at [266, 56] on div "Rack" at bounding box center [272, 54] width 13 height 6
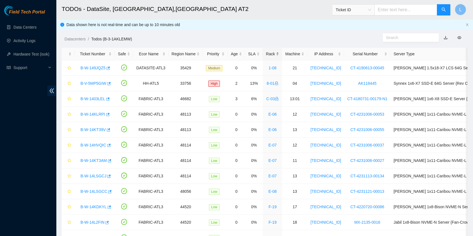
click at [266, 56] on div "Rack" at bounding box center [272, 54] width 13 height 6
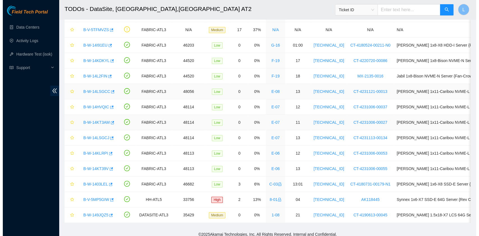
scroll to position [62, 0]
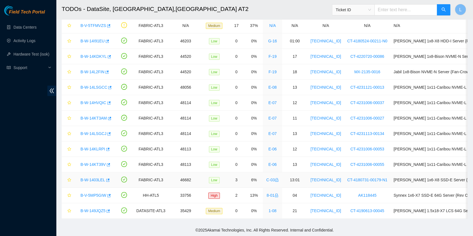
click at [98, 178] on link "B-W-1403LEL" at bounding box center [93, 180] width 25 height 4
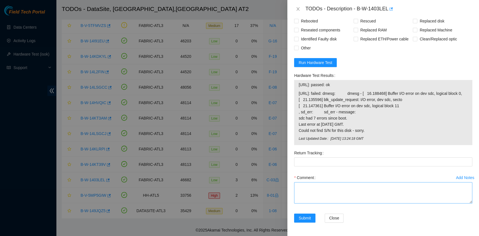
scroll to position [312, 0]
click at [349, 192] on textarea "Comment" at bounding box center [383, 192] width 178 height 21
paste textarea "B-W-1403LEL rack# C-03 machine# 13:01 ESSL security rack Rebooted. Rescued. Jua…"
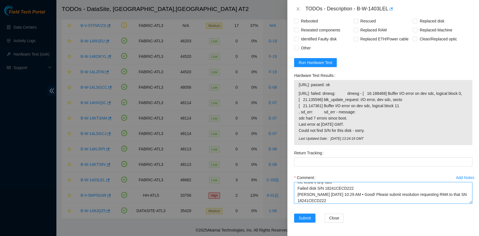
scroll to position [25, 0]
drag, startPoint x: 341, startPoint y: 202, endPoint x: 305, endPoint y: 200, distance: 35.4
click at [305, 200] on textarea "B-W-1403LEL rack# C-03 machine# 13:01 ESSL security rack Rebooted. Rescued. Jua…" at bounding box center [383, 192] width 178 height 21
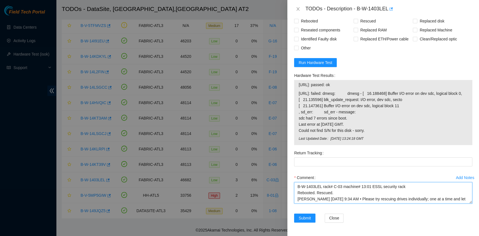
click at [297, 188] on textarea "B-W-1403LEL rack# C-03 machine# 13:01 ESSL security rack Rebooted. Rescued. Jua…" at bounding box center [383, 192] width 178 height 21
click at [336, 189] on textarea "B-W-1403LEL rack# C-03 machine# 13:01 ESSL security rack Rebooted. Rescued. Jua…" at bounding box center [383, 192] width 178 height 21
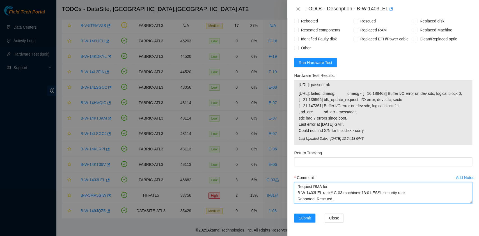
paste textarea "SN 18241CECD222"
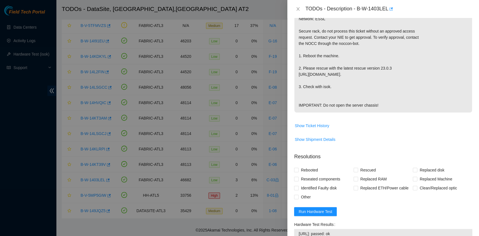
scroll to position [125, 0]
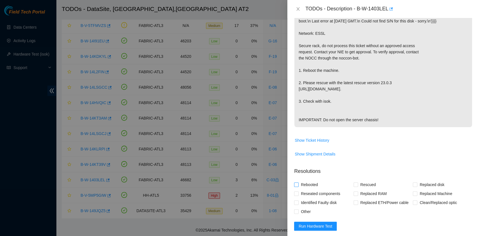
type textarea "Request RMA for disk SN 18241CECD222 B-W-1403LEL rack# C-03 machine# 13:01 ESSL…"
click at [314, 189] on span "Rebooted" at bounding box center [310, 184] width 22 height 9
click at [298, 186] on input "Rebooted" at bounding box center [296, 184] width 4 height 4
checkbox input "true"
click at [354, 186] on input "Rescued" at bounding box center [356, 184] width 4 height 4
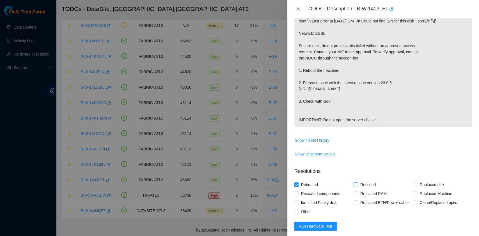
checkbox input "true"
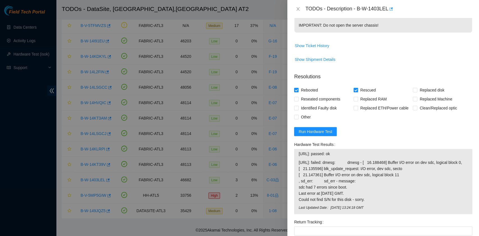
scroll to position [224, 0]
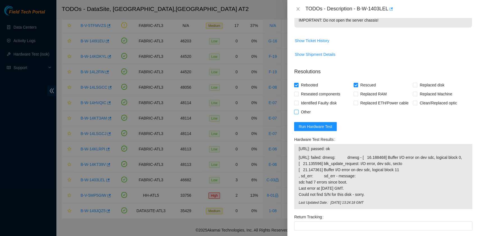
click at [306, 116] on span "Other" at bounding box center [306, 111] width 14 height 9
click at [298, 114] on input "Other" at bounding box center [296, 112] width 4 height 4
checkbox input "true"
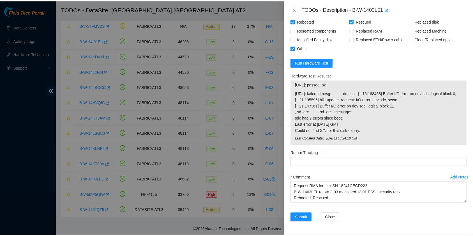
scroll to position [312, 0]
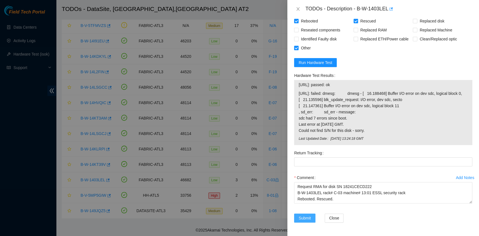
click at [305, 219] on span "Submit" at bounding box center [305, 218] width 12 height 6
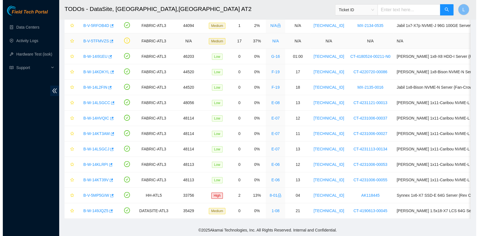
scroll to position [0, 0]
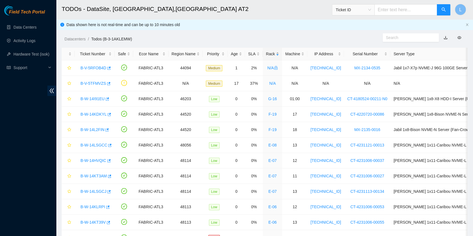
click at [266, 53] on div "Rack" at bounding box center [272, 54] width 13 height 6
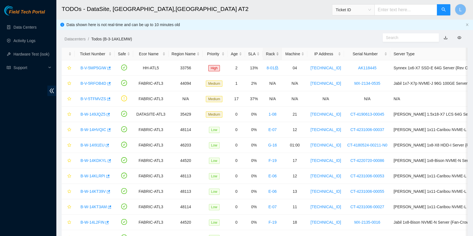
click at [266, 53] on div "Rack" at bounding box center [272, 54] width 13 height 6
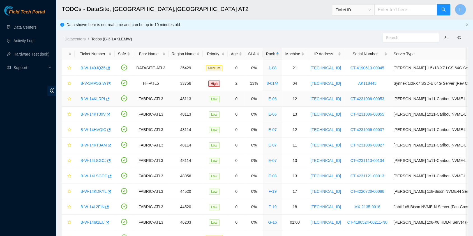
click at [91, 100] on link "B-W-14KLRPI" at bounding box center [93, 99] width 25 height 4
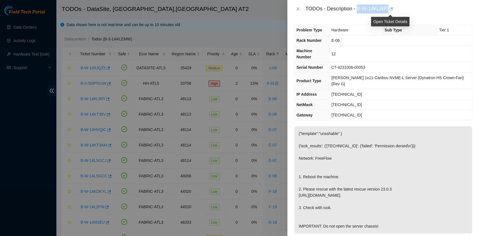
drag, startPoint x: 358, startPoint y: 9, endPoint x: 388, endPoint y: 10, distance: 30.1
click at [388, 10] on div "TODOs - Description - B-W-14KLRPI" at bounding box center [388, 8] width 167 height 9
drag, startPoint x: 358, startPoint y: 21, endPoint x: 359, endPoint y: 19, distance: 2.9
click at [358, 21] on div "Problem Type Hardware Sub Type Tier 1 Rack Number E-06 Machine Number 12 Serial…" at bounding box center [383, 127] width 192 height 218
drag, startPoint x: 358, startPoint y: 8, endPoint x: 388, endPoint y: 11, distance: 29.6
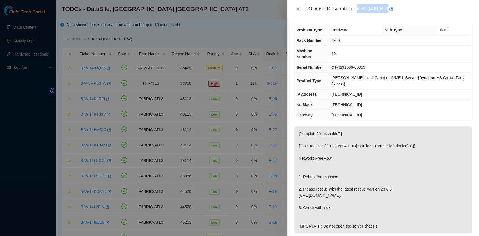
click at [388, 11] on div "TODOs - Description - B-W-14KLRPI" at bounding box center [388, 8] width 167 height 9
copy div "B-W-14KLRPI"
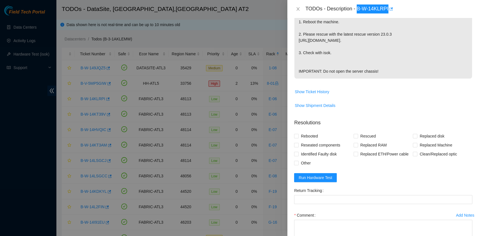
scroll to position [187, 0]
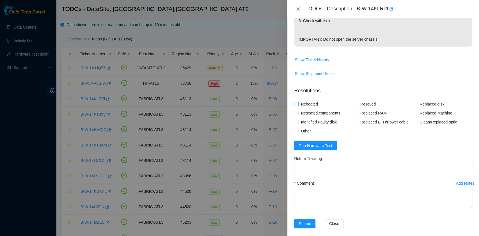
click at [314, 102] on span "Rebooted" at bounding box center [310, 104] width 22 height 9
click at [298, 102] on input "Rebooted" at bounding box center [296, 104] width 4 height 4
checkbox input "true"
click at [355, 104] on input "Rescued" at bounding box center [356, 104] width 4 height 4
checkbox input "true"
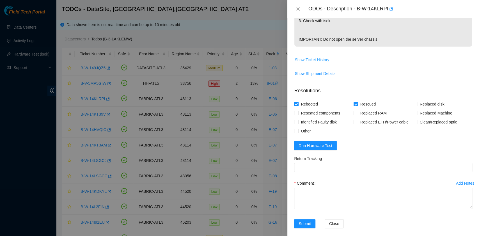
click at [310, 59] on span "Show Ticket History" at bounding box center [312, 60] width 35 height 6
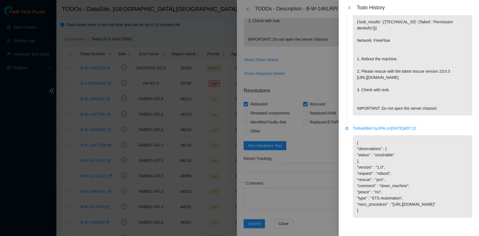
scroll to position [46, 0]
click at [348, 7] on icon "close" at bounding box center [349, 7] width 4 height 4
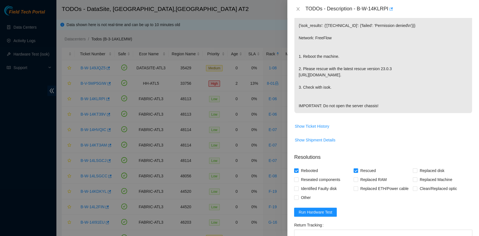
scroll to position [150, 0]
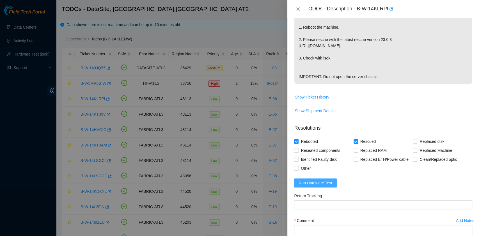
click at [320, 184] on span "Run Hardware Test" at bounding box center [316, 183] width 34 height 6
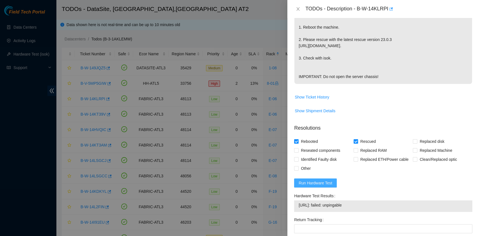
click at [325, 184] on span "Run Hardware Test" at bounding box center [316, 183] width 34 height 6
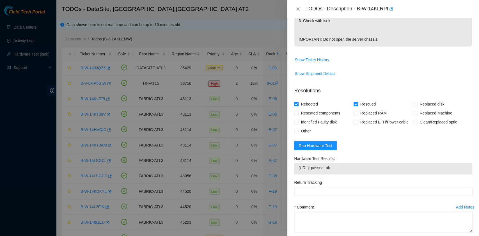
click at [297, 168] on div "23.218.233.111: passed: ok" at bounding box center [383, 169] width 178 height 12
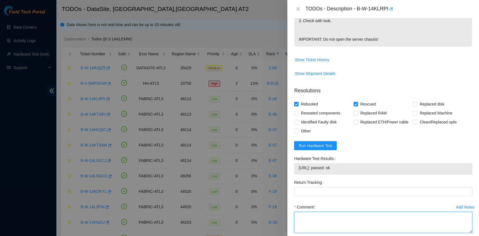
click at [320, 225] on textarea "Comment" at bounding box center [383, 222] width 178 height 21
paste textarea "B-W-14KLRPI rack# E-06 machine# 12 Rebooted. Rescued."
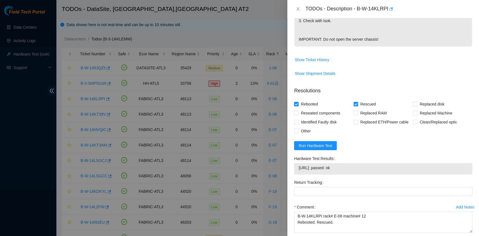
drag, startPoint x: 351, startPoint y: 167, endPoint x: 296, endPoint y: 170, distance: 55.7
click at [296, 170] on div "23.218.233.111: passed: ok" at bounding box center [383, 169] width 178 height 12
copy tbody "23.218.233.111: passed: ok"
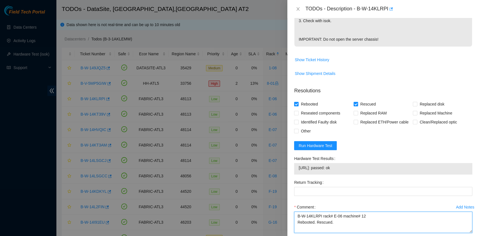
click at [306, 230] on textarea "B-W-14KLRPI rack# E-06 machine# 12 Rebooted. Rescued." at bounding box center [383, 222] width 178 height 21
paste textarea "23.218.233.111: passed: ok"
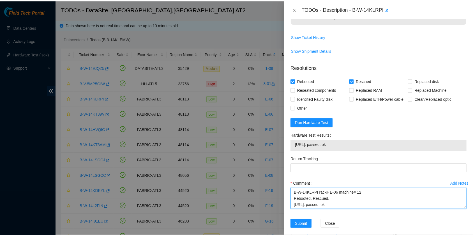
scroll to position [215, 0]
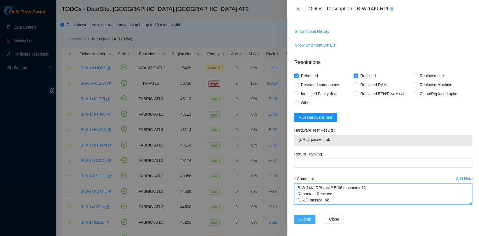
type textarea "B-W-14KLRPI rack# E-06 machine# 12 Rebooted. Rescued. 23.218.233.111: passed: ok"
click at [304, 218] on span "Submit" at bounding box center [305, 219] width 12 height 6
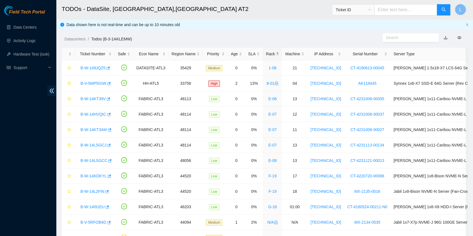
scroll to position [142, 0]
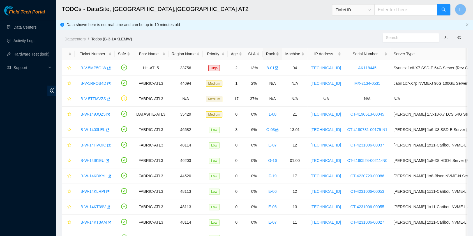
click at [266, 55] on div "Rack" at bounding box center [272, 54] width 13 height 6
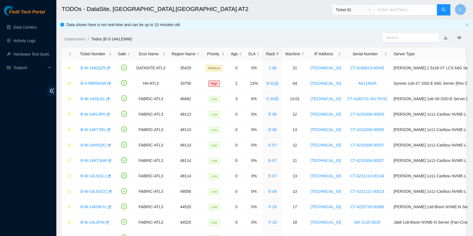
click at [266, 55] on div "Rack" at bounding box center [272, 54] width 13 height 6
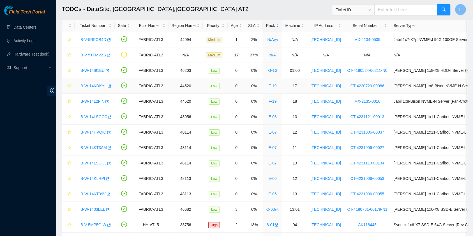
scroll to position [37, 0]
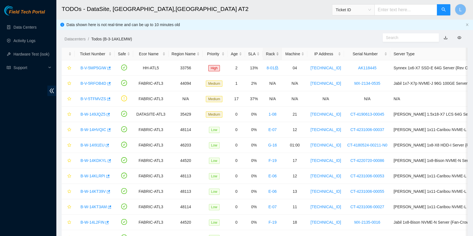
click at [268, 56] on div "Rack" at bounding box center [272, 54] width 13 height 6
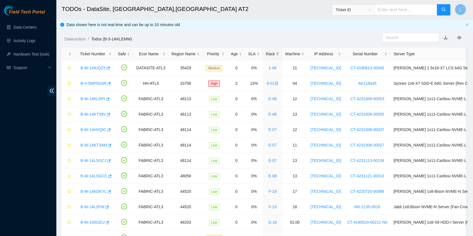
click at [267, 56] on div "Rack" at bounding box center [272, 54] width 13 height 6
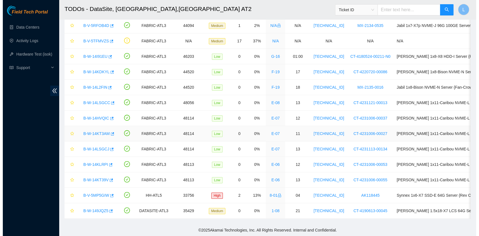
scroll to position [47, 0]
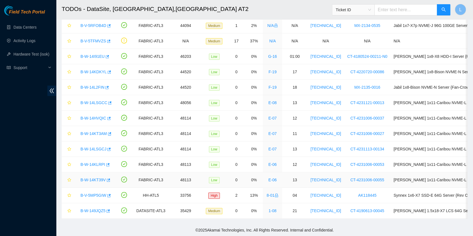
click at [102, 178] on link "B-W-14KT39V" at bounding box center [93, 180] width 25 height 4
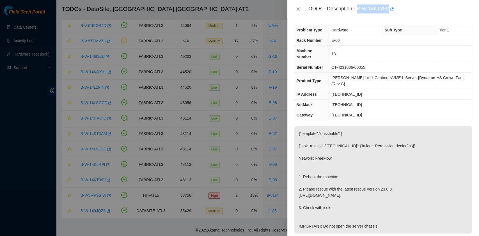
drag, startPoint x: 357, startPoint y: 10, endPoint x: 389, endPoint y: 12, distance: 31.7
click at [389, 12] on div "TODOs - Description - B-W-14KT39V" at bounding box center [388, 8] width 167 height 9
copy div "B-W-14KT39V"
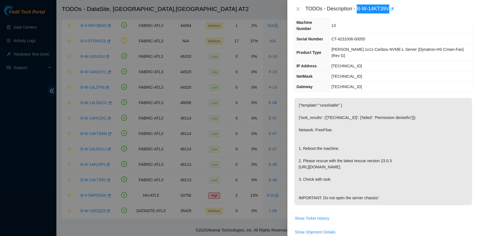
scroll to position [112, 0]
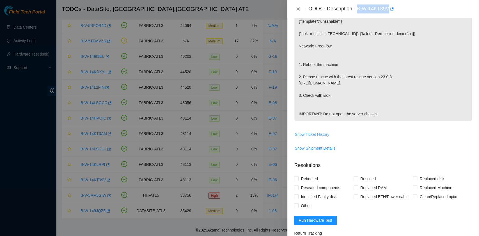
click at [313, 135] on span "Show Ticket History" at bounding box center [312, 134] width 35 height 6
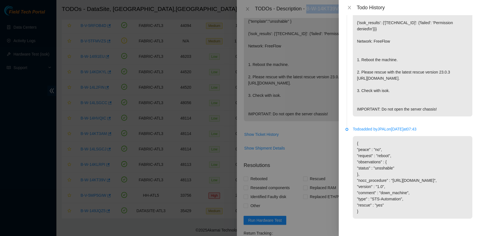
scroll to position [46, 0]
click at [351, 8] on icon "close" at bounding box center [349, 7] width 4 height 4
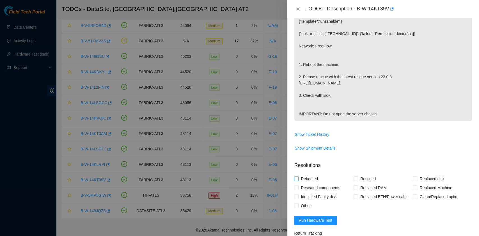
click at [310, 176] on span "Rebooted" at bounding box center [310, 178] width 22 height 9
click at [298, 177] on input "Rebooted" at bounding box center [296, 179] width 4 height 4
checkbox input "true"
click at [356, 178] on span at bounding box center [356, 179] width 4 height 4
click at [356, 178] on input "Rescued" at bounding box center [356, 179] width 4 height 4
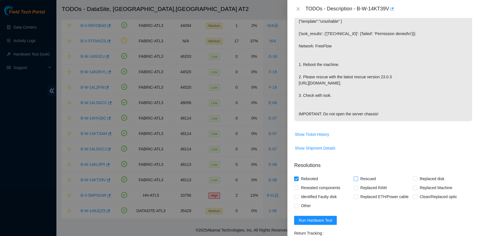
checkbox input "true"
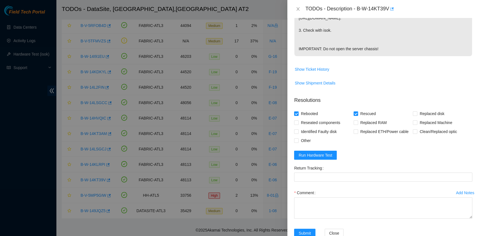
scroll to position [187, 0]
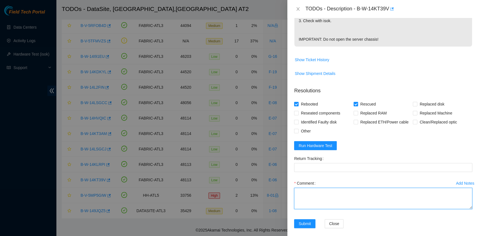
click at [315, 200] on textarea "Comment" at bounding box center [383, 198] width 178 height 21
paste textarea "B-W-14KT39V rack# E-06 machine# 13 Rebooted. Rescued."
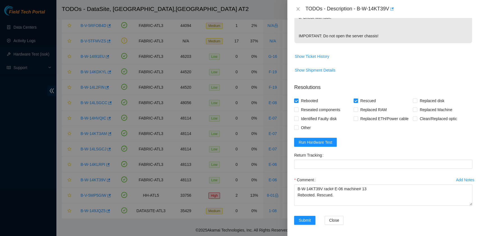
scroll to position [191, 0]
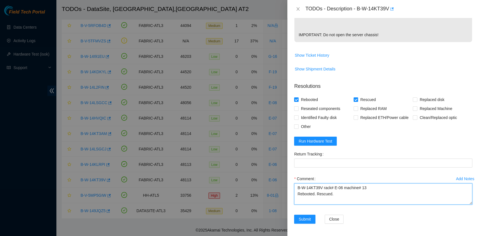
click at [318, 200] on textarea "B-W-14KT39V rack# E-06 machine# 13 Rebooted. Rescued." at bounding box center [383, 193] width 178 height 21
click at [331, 139] on span "Run Hardware Test" at bounding box center [316, 141] width 34 height 6
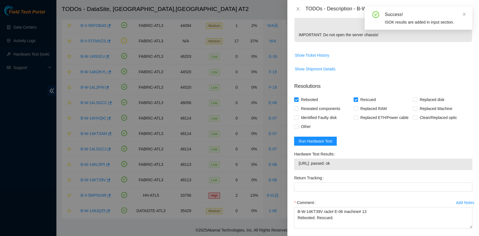
drag, startPoint x: 354, startPoint y: 162, endPoint x: 297, endPoint y: 162, distance: 56.7
click at [297, 162] on div "23.218.233.112: passed: ok" at bounding box center [383, 165] width 178 height 12
copy tbody "23.218.233.112: passed: ok"
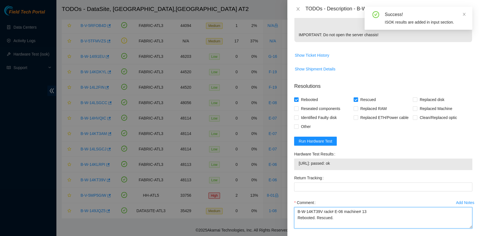
click at [323, 226] on textarea "B-W-14KT39V rack# E-06 machine# 13 Rebooted. Rescued." at bounding box center [383, 217] width 178 height 21
paste textarea "23.218.233.112: passed: ok"
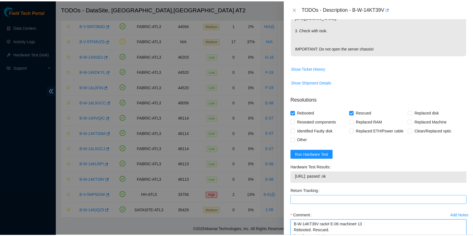
scroll to position [215, 0]
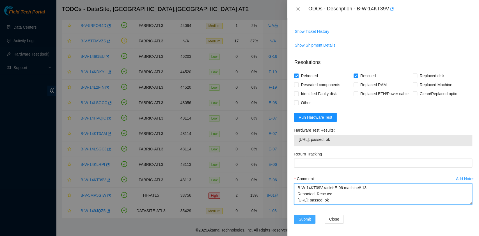
type textarea "B-W-14KT39V rack# E-06 machine# 13 Rebooted. Rescued. 23.218.233.112: passed: ok"
click at [303, 216] on span "Submit" at bounding box center [305, 219] width 12 height 6
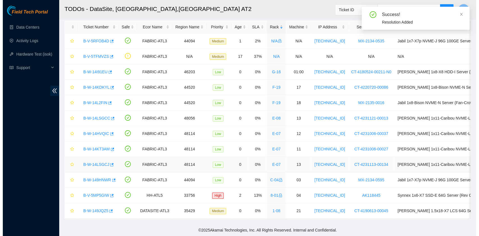
scroll to position [31, 0]
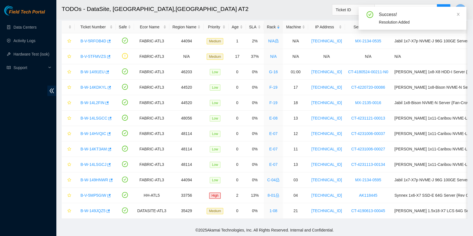
click at [268, 24] on div "Rack" at bounding box center [273, 27] width 13 height 6
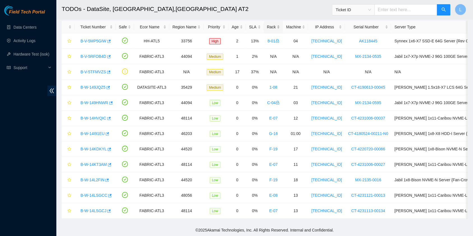
click at [267, 24] on div "Rack" at bounding box center [273, 27] width 13 height 6
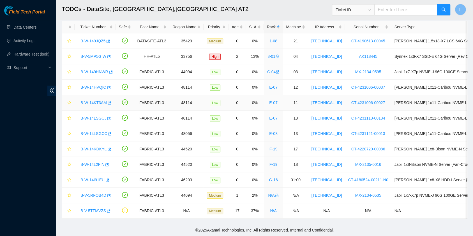
click at [94, 100] on link "B-W-14KT3AM" at bounding box center [94, 102] width 26 height 4
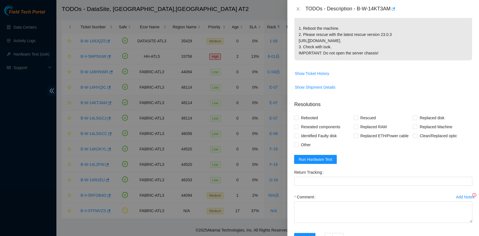
scroll to position [161, 0]
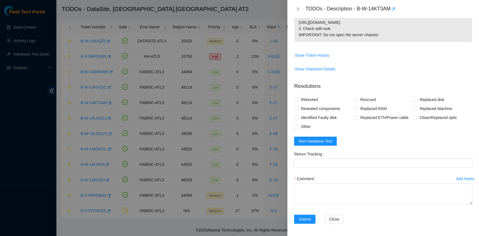
click at [406, 220] on div "Submit Close" at bounding box center [383, 223] width 183 height 16
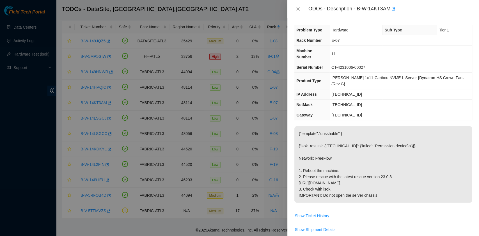
click at [320, 222] on td "Show Ticket History" at bounding box center [383, 218] width 178 height 14
drag, startPoint x: 358, startPoint y: 9, endPoint x: 390, endPoint y: 12, distance: 32.1
click at [390, 12] on div "TODOs - Description - B-W-14KT3AM" at bounding box center [388, 8] width 167 height 9
copy div "B-W-14KT3AM"
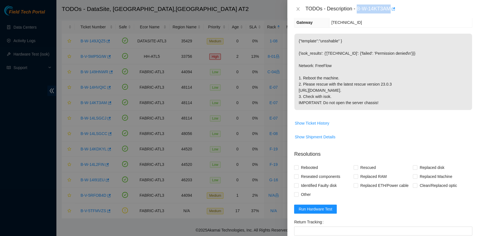
scroll to position [112, 0]
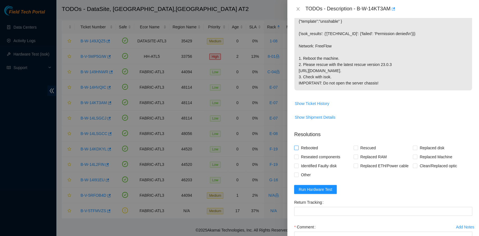
click at [310, 149] on span "Rebooted" at bounding box center [310, 147] width 22 height 9
click at [298, 149] on input "Rebooted" at bounding box center [296, 148] width 4 height 4
checkbox input "true"
click at [354, 148] on input "Rescued" at bounding box center [356, 148] width 4 height 4
checkbox input "true"
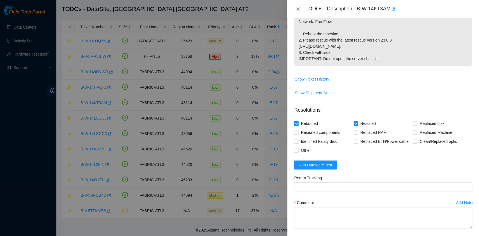
scroll to position [161, 0]
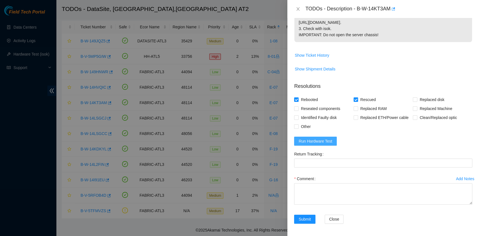
click at [315, 139] on span "Run Hardware Test" at bounding box center [316, 141] width 34 height 6
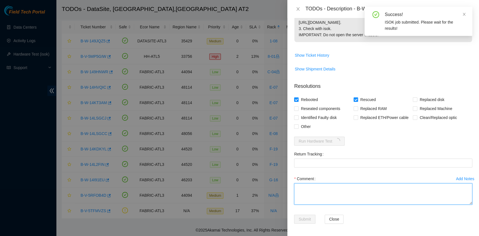
click at [313, 194] on textarea "Comment" at bounding box center [383, 193] width 178 height 21
paste textarea "B-W-14KT3AM rack# E-07 machine# 11 Rebooted. Rescued."
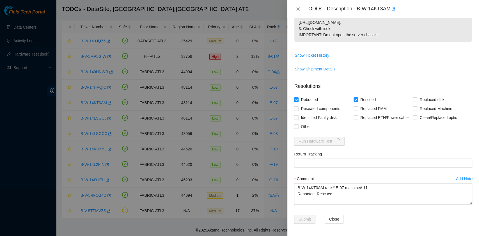
click at [367, 69] on span "Show Shipment Details" at bounding box center [383, 69] width 178 height 9
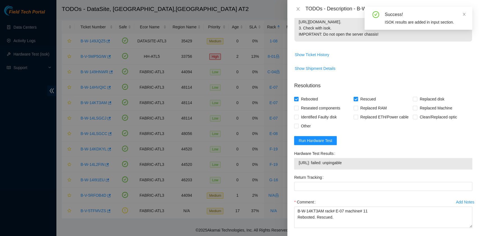
scroll to position [184, 0]
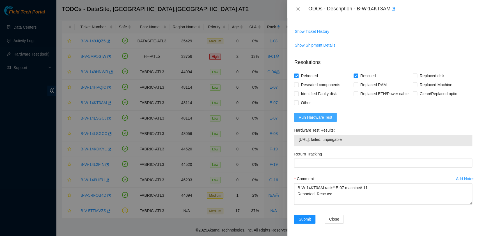
click at [324, 115] on span "Run Hardware Test" at bounding box center [316, 117] width 34 height 6
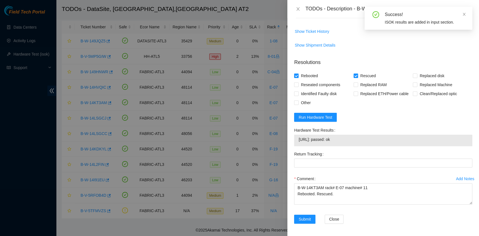
drag, startPoint x: 346, startPoint y: 140, endPoint x: 297, endPoint y: 140, distance: 49.1
click at [297, 140] on div "23.218.233.78: passed: ok" at bounding box center [383, 141] width 178 height 12
copy tbody "23.218.233.78: passed: ok"
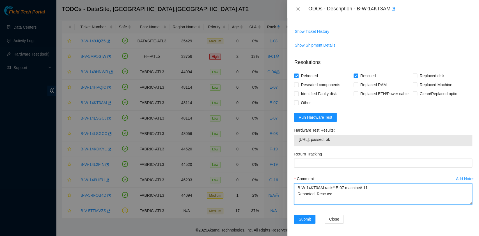
click at [326, 200] on textarea "B-W-14KT3AM rack# E-07 machine# 11 Rebooted. Rescued." at bounding box center [383, 193] width 178 height 21
paste textarea "23.218.233.78: passed: ok"
type textarea "B-W-14KT3AM rack# E-07 machine# 11 Rebooted. Rescued. 23.218.233.78: passed: ok"
click at [305, 219] on span "Submit" at bounding box center [305, 219] width 12 height 6
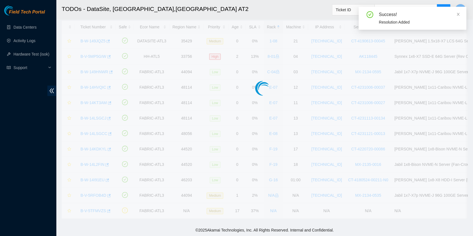
scroll to position [16, 0]
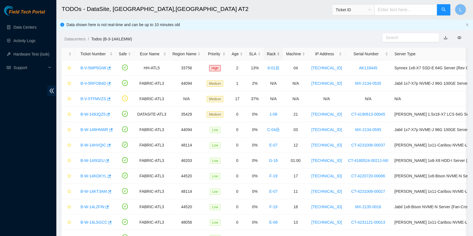
click at [267, 56] on div "Rack" at bounding box center [273, 54] width 13 height 6
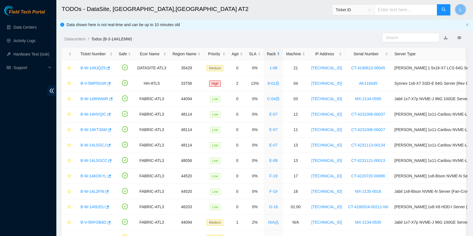
click at [267, 56] on div "Rack" at bounding box center [273, 54] width 13 height 6
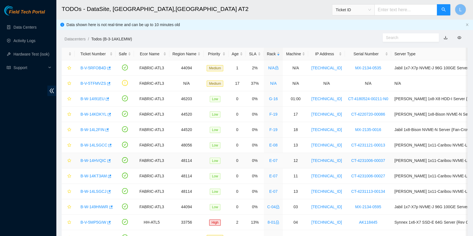
click at [93, 160] on link "B-W-14HVQIC" at bounding box center [94, 160] width 26 height 4
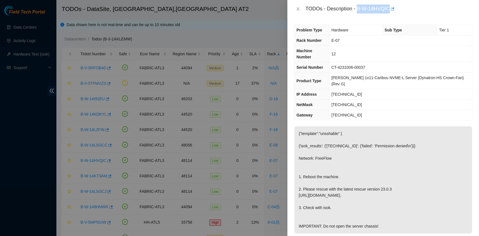
drag, startPoint x: 357, startPoint y: 9, endPoint x: 389, endPoint y: 10, distance: 32.6
click at [389, 10] on div "TODOs - Description - B-W-14HVQIC" at bounding box center [388, 8] width 167 height 9
copy div "B-W-14HVQIC"
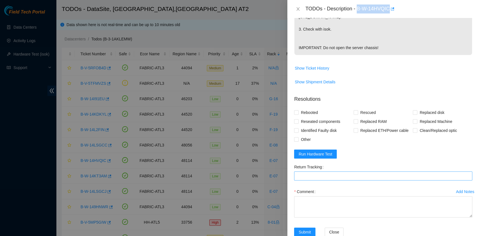
scroll to position [187, 0]
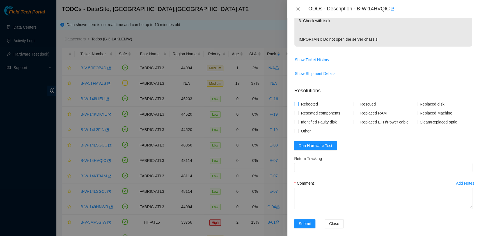
click at [313, 103] on span "Rebooted" at bounding box center [310, 104] width 22 height 9
click at [298, 103] on input "Rebooted" at bounding box center [296, 104] width 4 height 4
checkbox input "true"
click at [356, 105] on span at bounding box center [356, 104] width 4 height 4
click at [356, 105] on input "Rescued" at bounding box center [356, 104] width 4 height 4
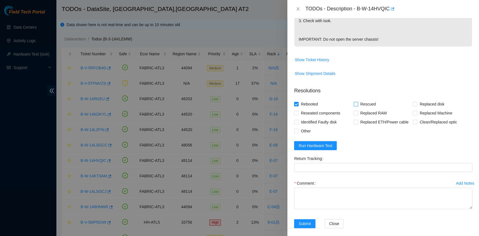
checkbox input "true"
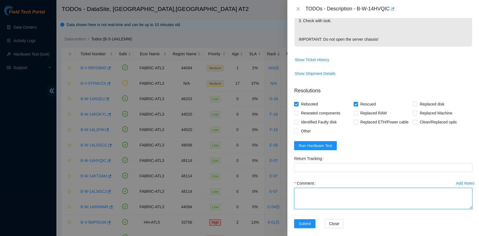
click at [309, 195] on textarea "Comment" at bounding box center [383, 198] width 178 height 21
paste textarea "B-W-14HVQIC rack# E-07 machine# 12 Rebooted. Rescued."
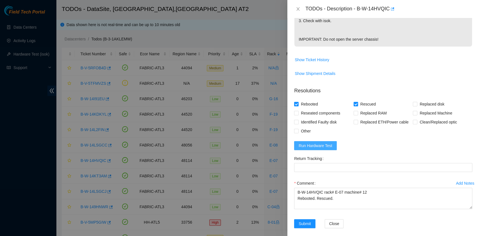
click at [329, 144] on span "Run Hardware Test" at bounding box center [316, 146] width 34 height 6
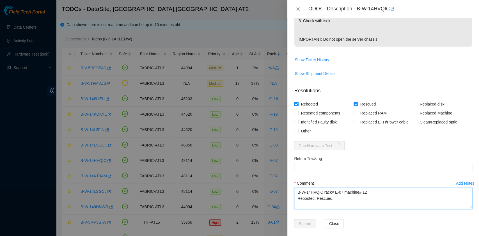
click at [348, 199] on textarea "B-W-14HVQIC rack# E-07 machine# 12 Rebooted. Rescued." at bounding box center [383, 198] width 178 height 21
click at [313, 203] on textarea "B-W-14HVQIC rack# E-07 machine# 12 Rebooted. Rescued." at bounding box center [383, 198] width 178 height 21
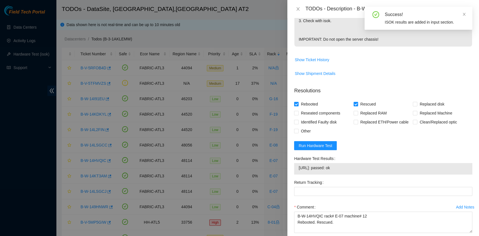
drag, startPoint x: 347, startPoint y: 169, endPoint x: 301, endPoint y: 174, distance: 46.3
click at [301, 174] on div "Hardware Test Results [URL]: passed: ok" at bounding box center [383, 166] width 183 height 24
copy tbody "[URL]: passed: ok"
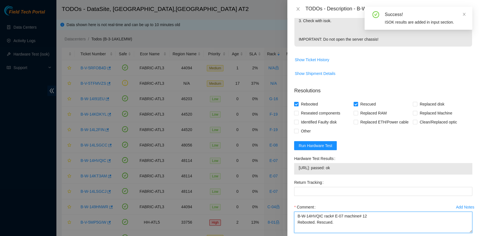
click at [306, 224] on textarea "B-W-14HVQIC rack# E-07 machine# 12 Rebooted. Rescued." at bounding box center [383, 222] width 178 height 21
paste textarea "[URL]: passed: ok"
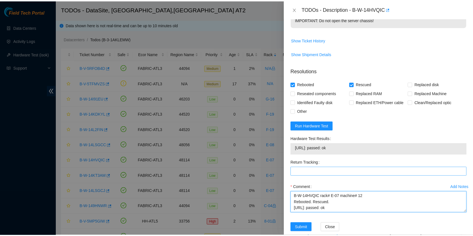
scroll to position [215, 0]
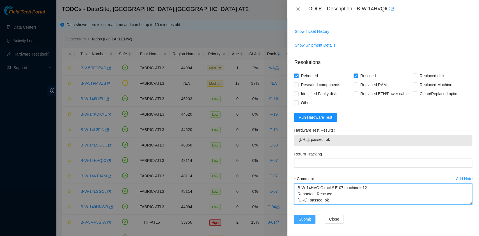
type textarea "B-W-14HVQIC rack# E-07 machine# 12 Rebooted. Rescued. [URL]: passed: ok"
click at [304, 217] on span "Submit" at bounding box center [305, 219] width 12 height 6
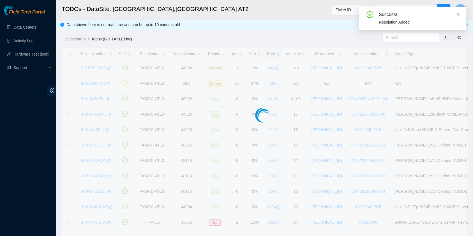
scroll to position [142, 0]
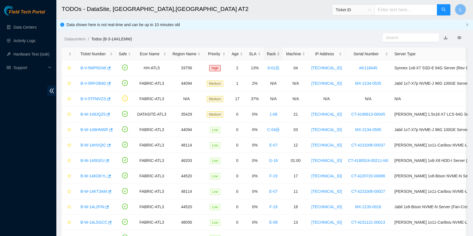
click at [267, 55] on div "Rack" at bounding box center [273, 54] width 13 height 6
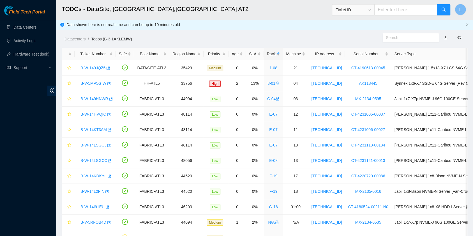
click at [267, 55] on div "Rack" at bounding box center [273, 54] width 13 height 6
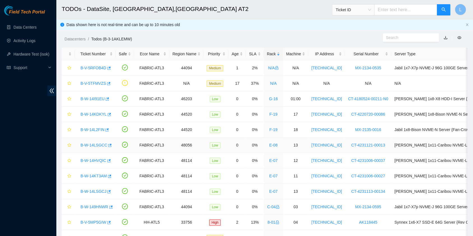
click at [96, 144] on link "B-W-14LSGCC" at bounding box center [94, 145] width 27 height 4
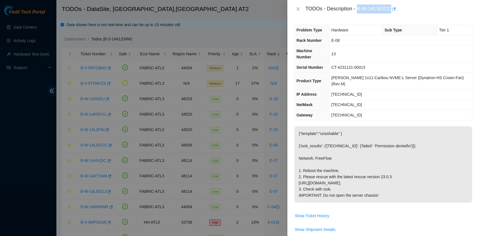
drag, startPoint x: 358, startPoint y: 10, endPoint x: 389, endPoint y: 8, distance: 31.2
click at [389, 8] on div "TODOs - Description - B-W-14LSGCC" at bounding box center [388, 8] width 167 height 9
copy div "B-W-14LSGCC"
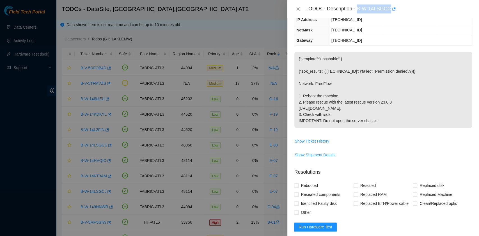
scroll to position [112, 0]
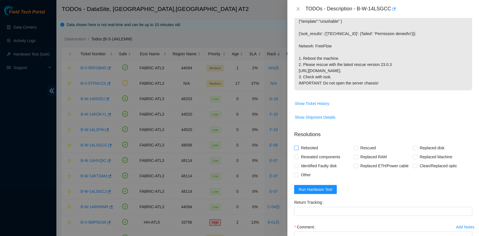
click at [312, 148] on span "Rebooted" at bounding box center [310, 147] width 22 height 9
click at [298, 148] on input "Rebooted" at bounding box center [296, 148] width 4 height 4
checkbox input "true"
click at [355, 146] on input "Rescued" at bounding box center [356, 148] width 4 height 4
checkbox input "true"
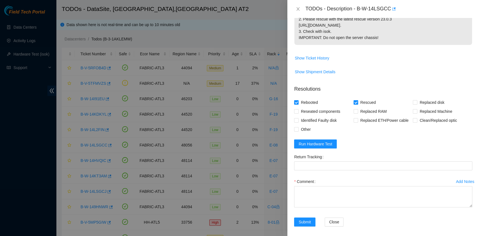
scroll to position [161, 0]
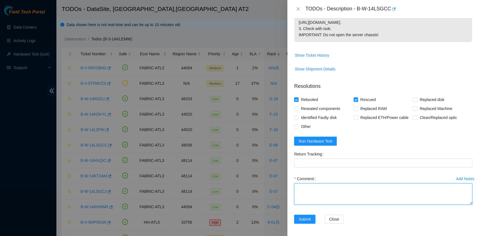
click at [311, 192] on textarea "Comment" at bounding box center [383, 193] width 178 height 21
paste textarea "B-W-14LSGCC rack# E-07 machine# 13 Rebooted. Rescued."
click at [329, 200] on textarea "B-W-14LSGCC rack# E-07 machine# 13 Rebooted. Rescued." at bounding box center [383, 193] width 178 height 21
click at [341, 196] on textarea "B-W-14LSGCC rack# E-07 machine# 13 Rebooted. Rescued." at bounding box center [383, 193] width 178 height 21
type textarea "B-W-14LSGCC rack# E-07 machine# 13 Rebooted. Rescued."
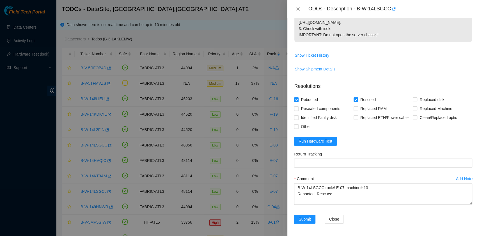
click at [381, 222] on div "Submit Close" at bounding box center [383, 223] width 183 height 16
drag, startPoint x: 342, startPoint y: 197, endPoint x: 264, endPoint y: 184, distance: 78.5
click at [264, 184] on div "TODOs - Description - B-W-14LSGCC Problem Type Hardware Sub Type Tier 1 Rack Nu…" at bounding box center [239, 118] width 479 height 236
click at [361, 148] on form "Resolutions Rebooted Rescued Replaced disk Reseated components Replaced RAM Rep…" at bounding box center [383, 154] width 178 height 152
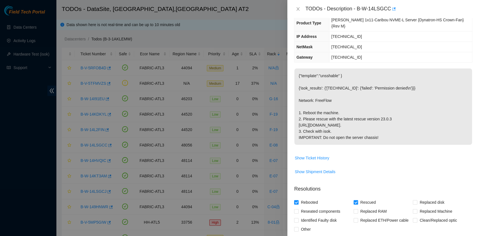
scroll to position [0, 0]
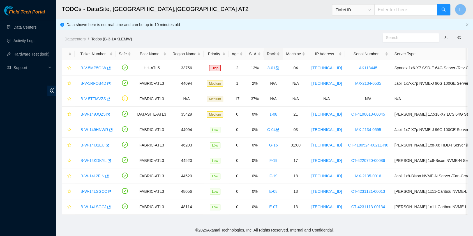
click at [267, 54] on div "Rack" at bounding box center [273, 54] width 13 height 6
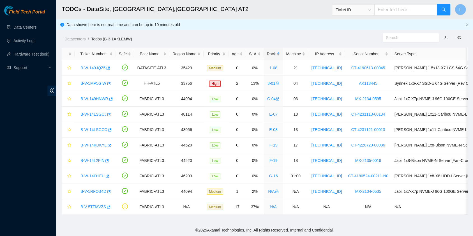
click at [267, 54] on div "Rack" at bounding box center [273, 54] width 13 height 6
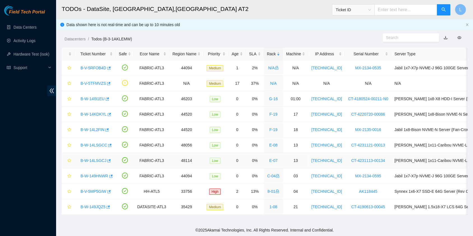
click at [94, 162] on div "B-W-14LSGCJ" at bounding box center [95, 160] width 35 height 9
click at [96, 160] on link "B-W-14LSGCJ" at bounding box center [94, 160] width 26 height 4
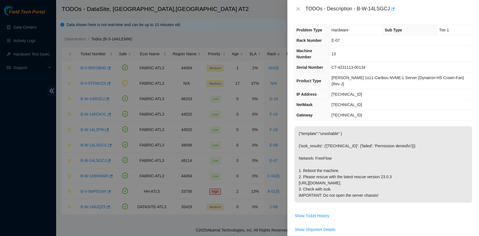
click at [359, 228] on span "Show Shipment Details" at bounding box center [383, 229] width 178 height 9
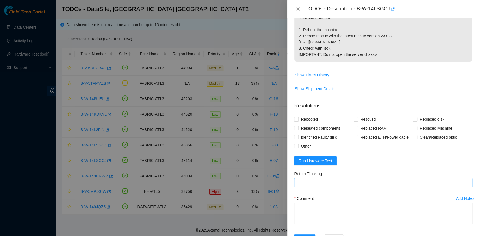
scroll to position [161, 0]
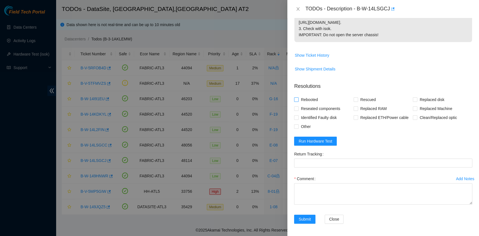
click at [314, 98] on span "Rebooted" at bounding box center [310, 99] width 22 height 9
click at [298, 98] on input "Rebooted" at bounding box center [296, 99] width 4 height 4
checkbox input "true"
click at [358, 100] on span "Rescued" at bounding box center [368, 99] width 20 height 9
click at [356, 100] on input "Rescued" at bounding box center [356, 99] width 4 height 4
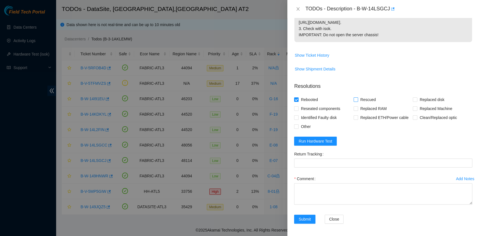
checkbox input "true"
click at [360, 193] on textarea "Comment" at bounding box center [383, 193] width 178 height 21
paste textarea "B-W-14LSGCC rack# E-07 machine# 13 Rebooted. Rescued."
drag, startPoint x: 388, startPoint y: 8, endPoint x: 357, endPoint y: 12, distance: 30.6
click at [357, 12] on div "TODOs - Description - B-W-14LSGCJ" at bounding box center [388, 8] width 167 height 9
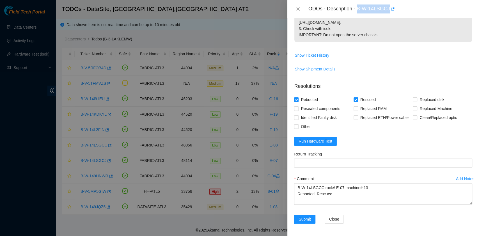
copy div "B-W-14LSGCJ"
drag, startPoint x: 344, startPoint y: 201, endPoint x: 278, endPoint y: 181, distance: 68.9
click at [278, 181] on div "TODOs - Description - B-W-14LSGCJ Problem Type Hardware Sub Type Tier 1 Rack Nu…" at bounding box center [239, 118] width 479 height 236
paste textarea "J rack# E-07 machine# 13 Rebooted. Rescued."
click at [278, 181] on div at bounding box center [239, 118] width 479 height 236
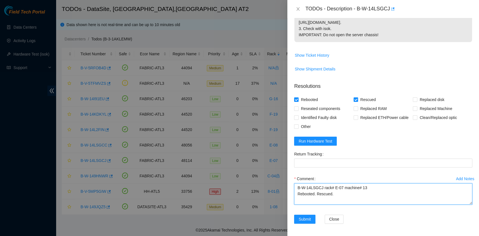
click at [358, 197] on textarea "B-W-14LSGCJ rack# E-07 machine# 13 Rebooted. Rescued." at bounding box center [383, 193] width 178 height 21
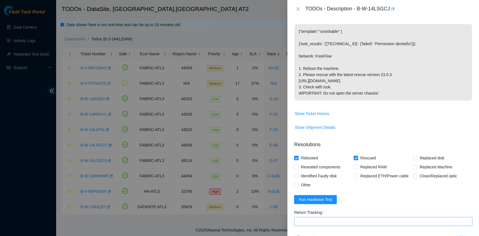
scroll to position [150, 0]
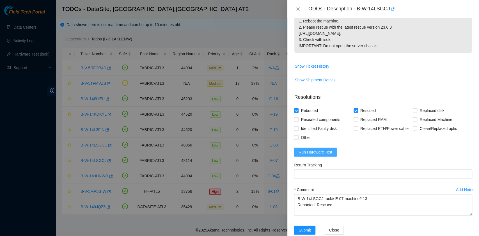
click at [330, 152] on span "Run Hardware Test" at bounding box center [316, 152] width 34 height 6
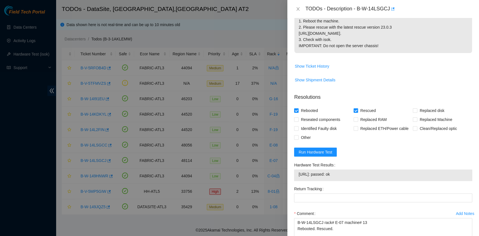
drag, startPoint x: 351, startPoint y: 178, endPoint x: 295, endPoint y: 177, distance: 56.1
click at [295, 177] on div "23.218.233.80: passed: ok" at bounding box center [383, 175] width 178 height 12
copy tbody "23.218.233.80: passed: ok"
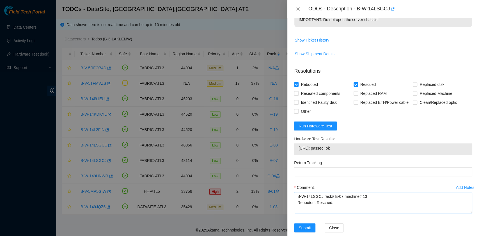
scroll to position [184, 0]
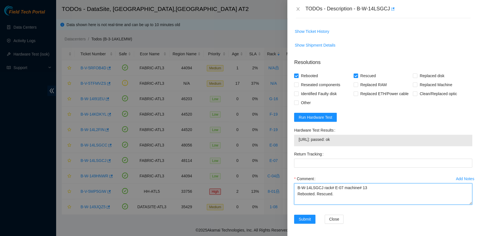
click at [317, 200] on textarea "B-W-14LSGCJ rack# E-07 machine# 13 Rebooted. Rescued." at bounding box center [383, 193] width 178 height 21
paste textarea "23.218.233.80: passed: ok"
type textarea "B-W-14LSGCJ rack# E-07 machine# 13 Rebooted. Rescued. 23.218.233.80: passed: ok"
click at [307, 216] on span "Submit" at bounding box center [305, 219] width 12 height 6
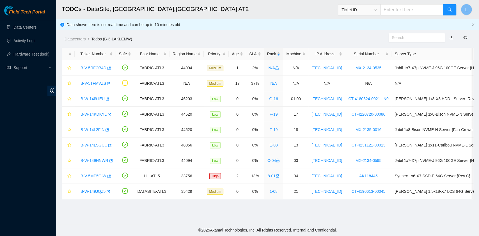
scroll to position [142, 0]
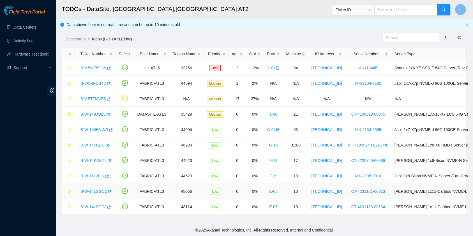
click at [95, 190] on link "B-W-14LSGCC" at bounding box center [94, 191] width 27 height 4
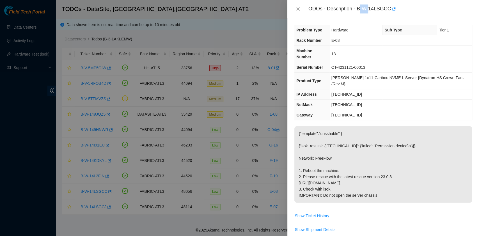
drag, startPoint x: 359, startPoint y: 9, endPoint x: 369, endPoint y: 7, distance: 10.3
click at [369, 7] on div "TODOs - Description - B-W-14LSGCC" at bounding box center [388, 8] width 167 height 9
drag, startPoint x: 357, startPoint y: 10, endPoint x: 388, endPoint y: 11, distance: 31.4
click at [388, 11] on div "TODOs - Description - B-W-14LSGCC" at bounding box center [388, 8] width 167 height 9
copy div "B-W-14LSGCC"
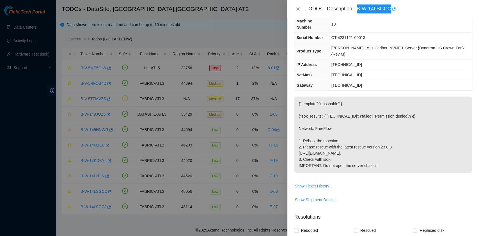
scroll to position [37, 0]
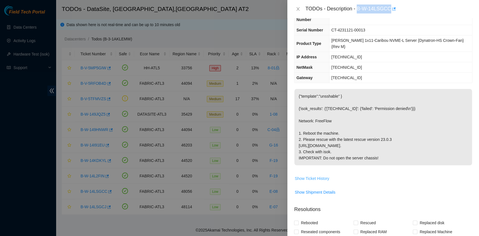
click at [323, 177] on span "Show Ticket History" at bounding box center [312, 178] width 35 height 6
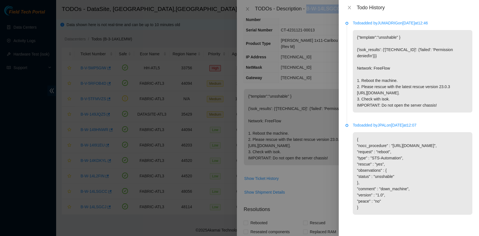
scroll to position [15, 0]
click at [349, 9] on icon "close" at bounding box center [349, 7] width 4 height 4
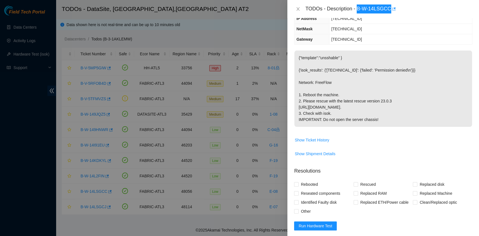
scroll to position [150, 0]
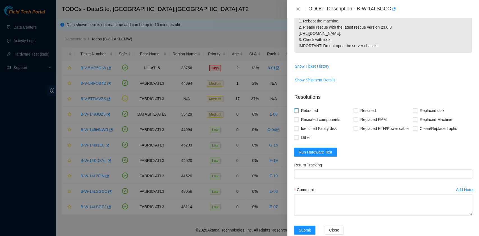
click at [314, 110] on span "Rebooted" at bounding box center [310, 110] width 22 height 9
click at [298, 110] on input "Rebooted" at bounding box center [296, 110] width 4 height 4
checkbox input "true"
click at [354, 110] on input "Rescued" at bounding box center [356, 110] width 4 height 4
checkbox input "true"
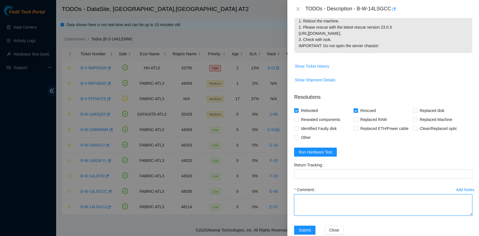
click at [321, 198] on textarea "Comment" at bounding box center [383, 204] width 178 height 21
paste textarea "B-W-14LSGCC rack# E-08 machine# 13 Rebooted. Rescued."
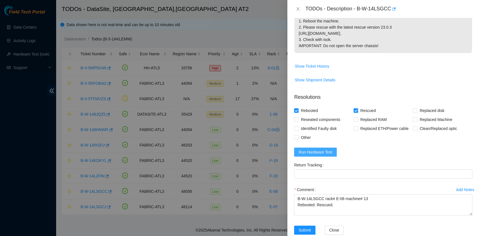
click at [318, 148] on button "Run Hardware Test" at bounding box center [315, 152] width 43 height 9
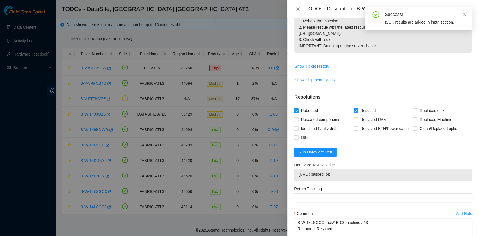
drag, startPoint x: 347, startPoint y: 176, endPoint x: 293, endPoint y: 173, distance: 54.2
click at [293, 173] on div "Hardware Test Results 184.27.176.240: passed: ok" at bounding box center [383, 173] width 183 height 24
copy tbody "184.27.176.240: passed: ok"
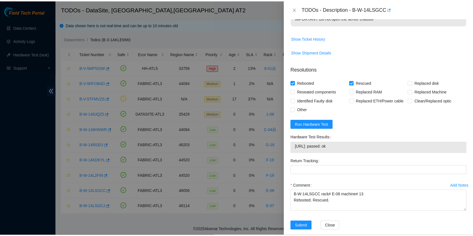
scroll to position [184, 0]
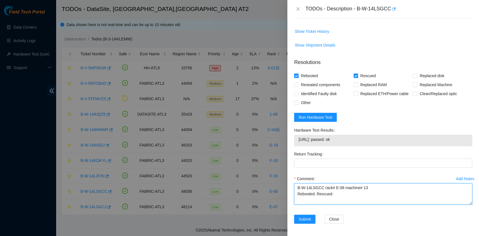
click at [312, 201] on textarea "B-W-14LSGCC rack# E-08 machine# 13 Rebooted. Rescued." at bounding box center [383, 193] width 178 height 21
paste textarea "184.27.176.240: passed: ok"
type textarea "B-W-14LSGCC rack# E-08 machine# 13 Rebooted. Rescued. 184.27.176.240: passed: ok"
click at [308, 217] on span "Submit" at bounding box center [305, 219] width 12 height 6
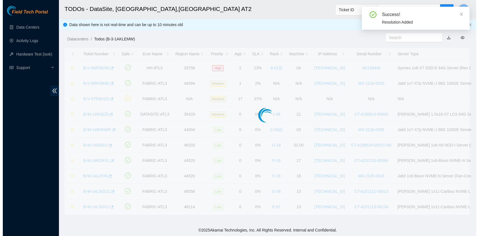
scroll to position [142, 0]
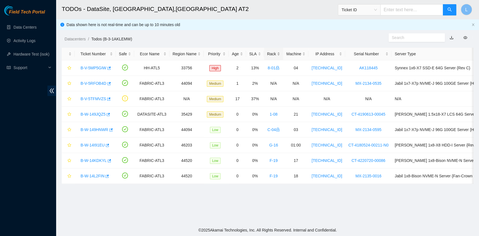
click at [267, 51] on div "Rack" at bounding box center [273, 54] width 13 height 6
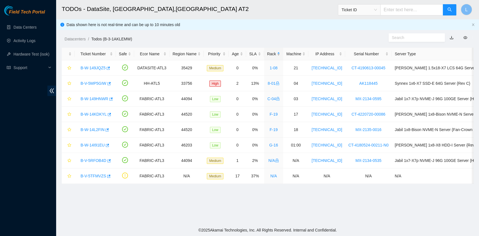
click at [267, 51] on div "Rack" at bounding box center [273, 54] width 13 height 6
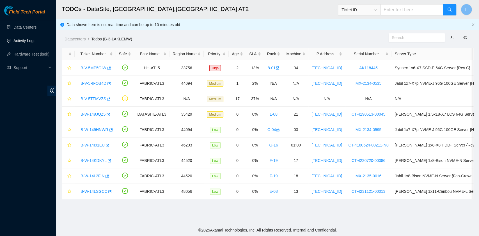
click at [29, 41] on link "Activity Logs" at bounding box center [24, 40] width 22 height 4
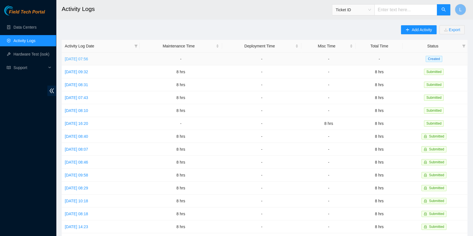
click at [83, 59] on link "[DATE] 07:56" at bounding box center [76, 59] width 23 height 4
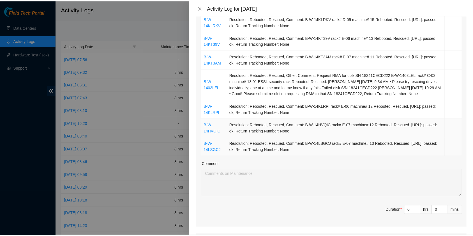
scroll to position [187, 0]
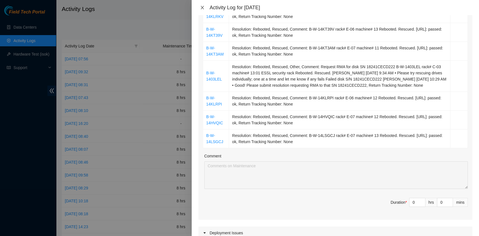
click at [203, 7] on icon "close" at bounding box center [202, 7] width 4 height 4
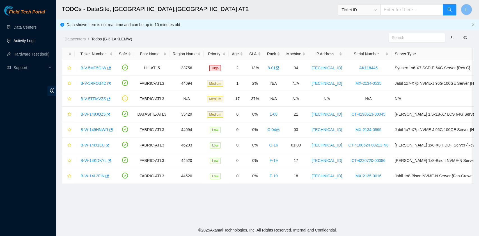
click at [27, 43] on link "Activity Logs" at bounding box center [24, 40] width 22 height 4
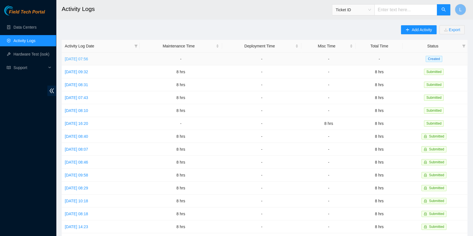
click at [88, 61] on link "[DATE] 07:56" at bounding box center [76, 59] width 23 height 4
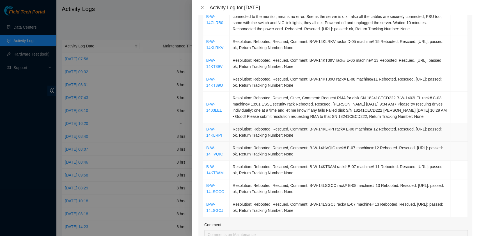
scroll to position [150, 0]
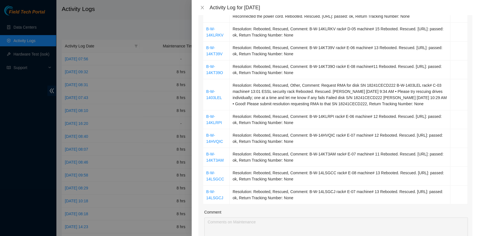
click at [203, 11] on div "Activity Log for [DATE]" at bounding box center [335, 7] width 287 height 15
click at [203, 9] on icon "close" at bounding box center [202, 7] width 4 height 4
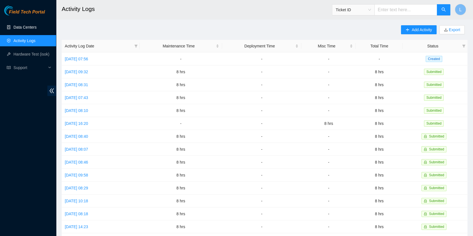
click at [20, 28] on link "Data Centers" at bounding box center [24, 27] width 23 height 4
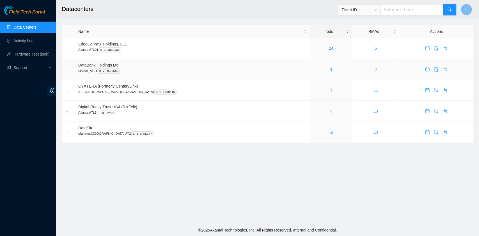
click at [330, 69] on link "4" at bounding box center [331, 69] width 2 height 4
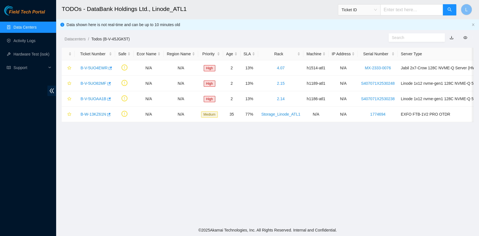
click at [28, 25] on link "Data Centers" at bounding box center [24, 27] width 23 height 4
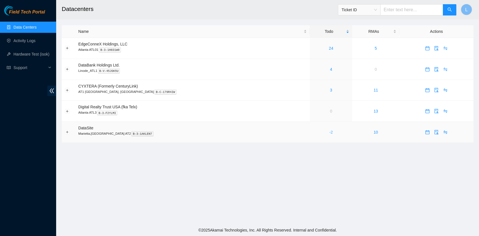
click at [329, 133] on link "-2" at bounding box center [330, 132] width 3 height 4
